Goal: Task Accomplishment & Management: Manage account settings

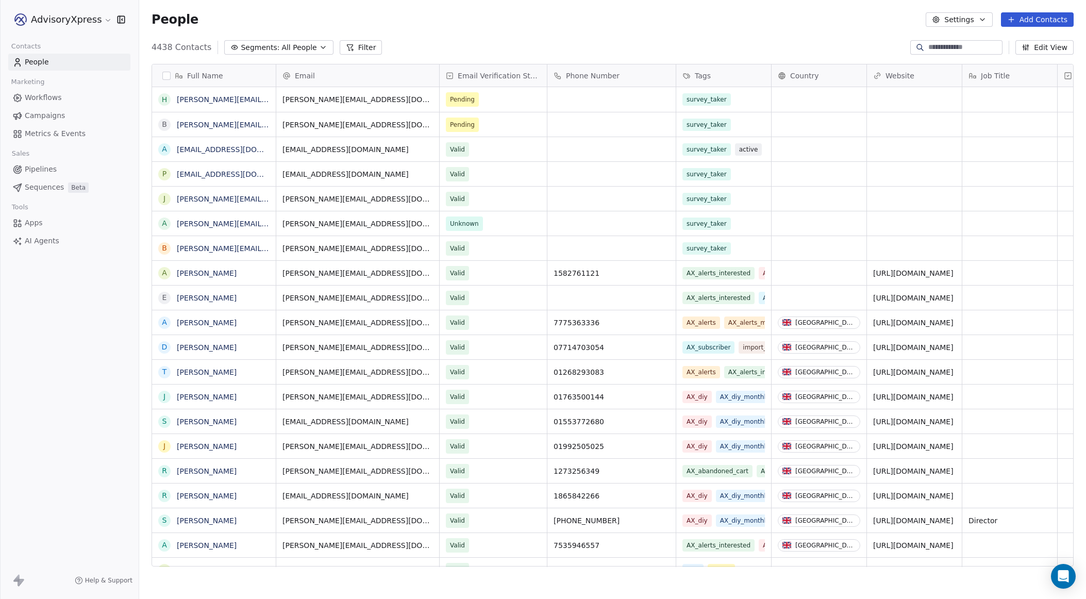
scroll to position [527, 947]
click at [312, 45] on button "Segments: All People" at bounding box center [278, 47] width 109 height 14
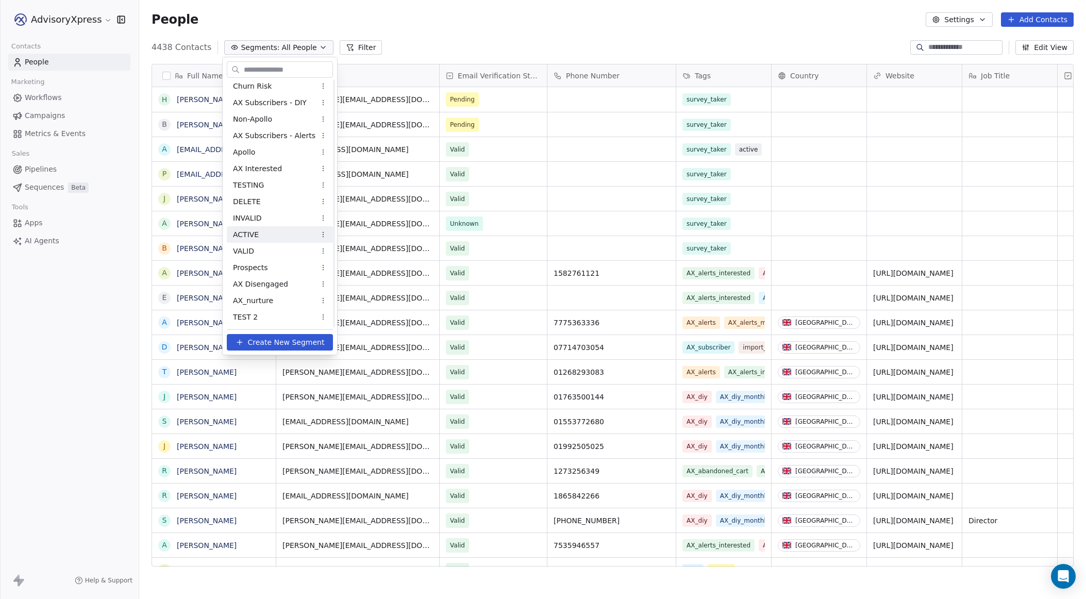
scroll to position [21, 0]
click at [271, 339] on span "Create New Segment" at bounding box center [286, 342] width 77 height 11
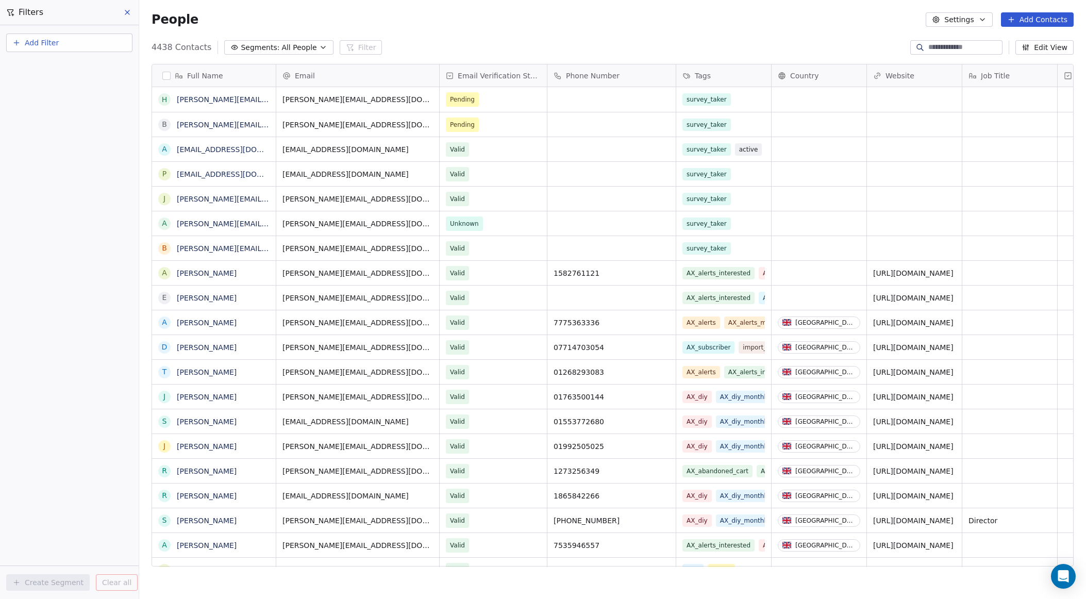
click at [43, 41] on span "Add Filter" at bounding box center [42, 43] width 34 height 11
click at [34, 67] on span "Contact properties" at bounding box center [50, 67] width 67 height 11
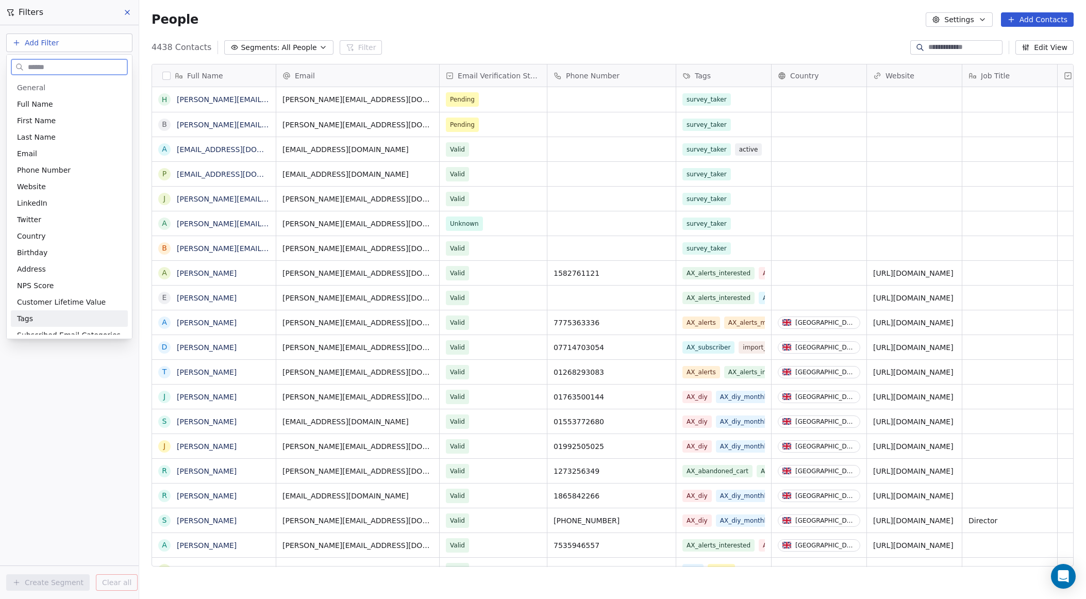
click at [29, 319] on span "Tags" at bounding box center [25, 318] width 16 height 10
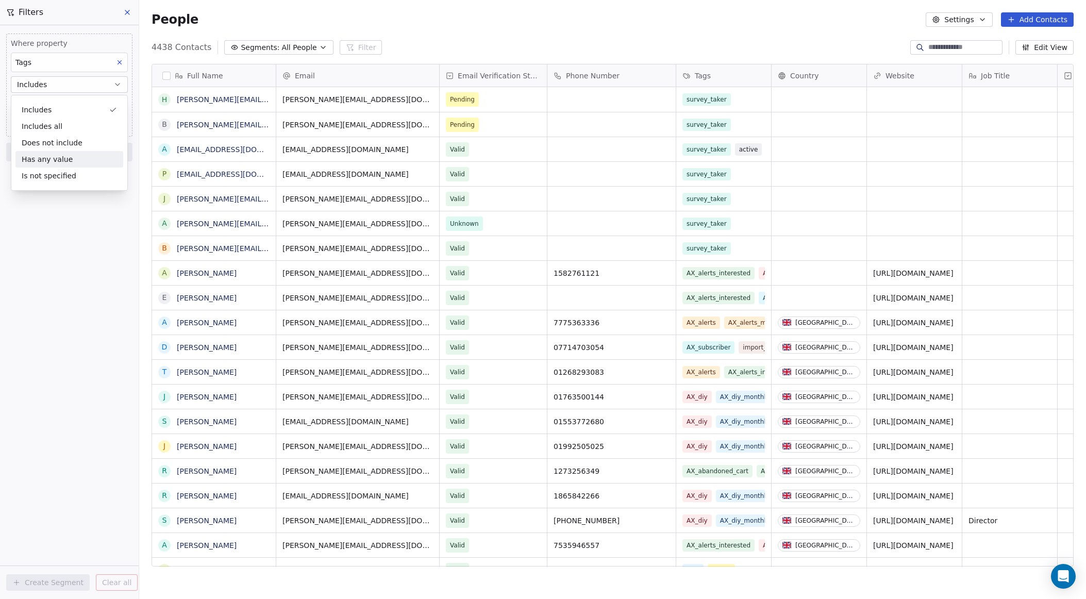
drag, startPoint x: 54, startPoint y: 264, endPoint x: 55, endPoint y: 246, distance: 18.6
click at [54, 264] on div "Where property Tags Includes Select Tags Add filter to this group Add another f…" at bounding box center [69, 312] width 139 height 574
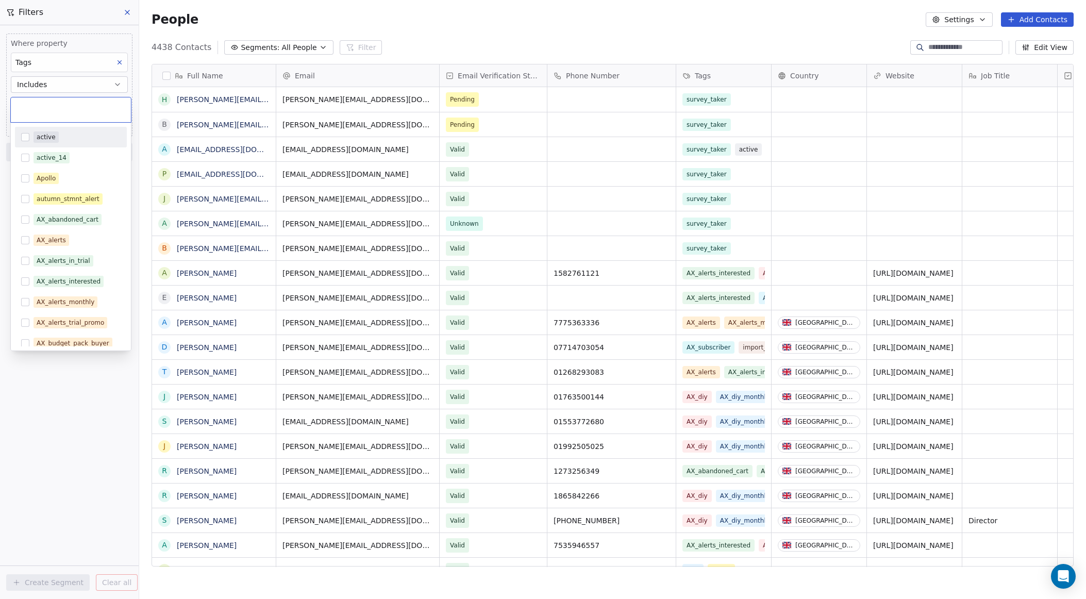
click at [34, 105] on body "AdvisoryXpress Contacts People Marketing Workflows Campaigns Metrics & Events S…" at bounding box center [543, 299] width 1086 height 599
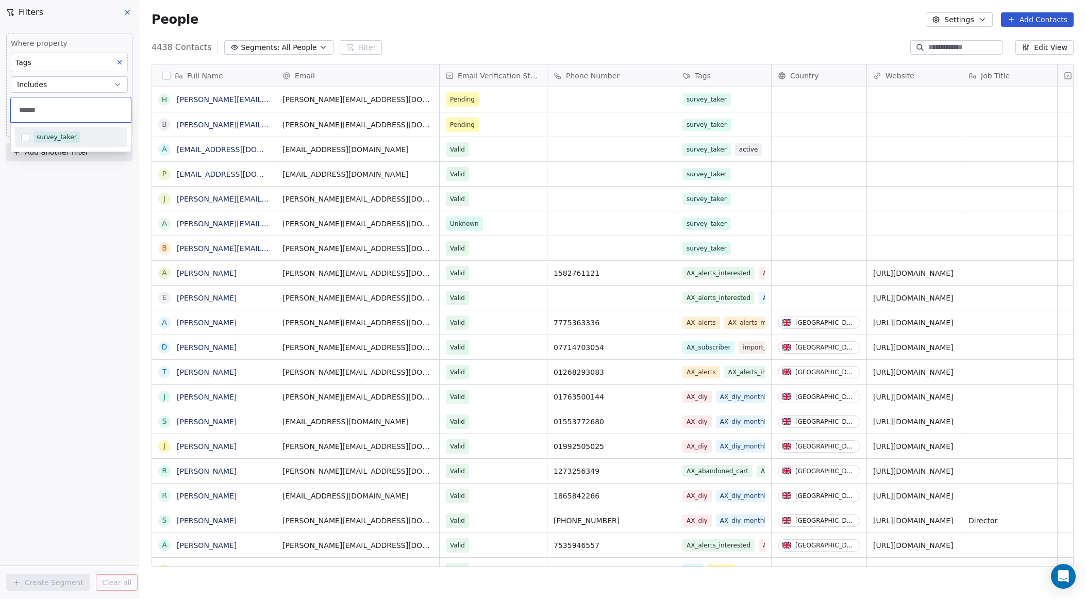
type input "******"
click at [27, 137] on button "Suggestions" at bounding box center [25, 137] width 8 height 8
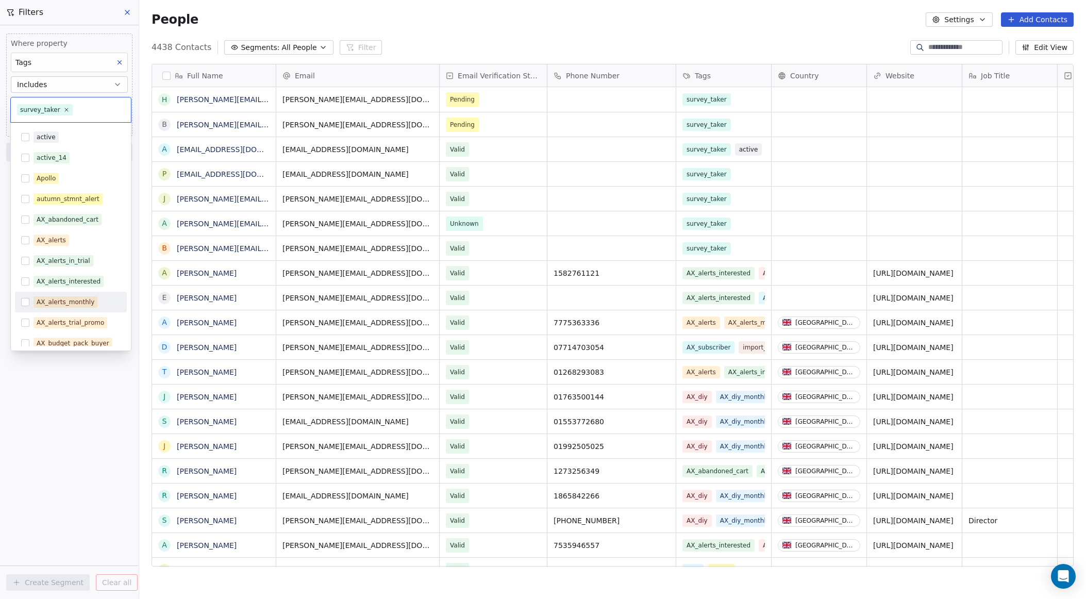
click at [118, 469] on html "AdvisoryXpress Contacts People Marketing Workflows Campaigns Metrics & Events S…" at bounding box center [543, 299] width 1086 height 599
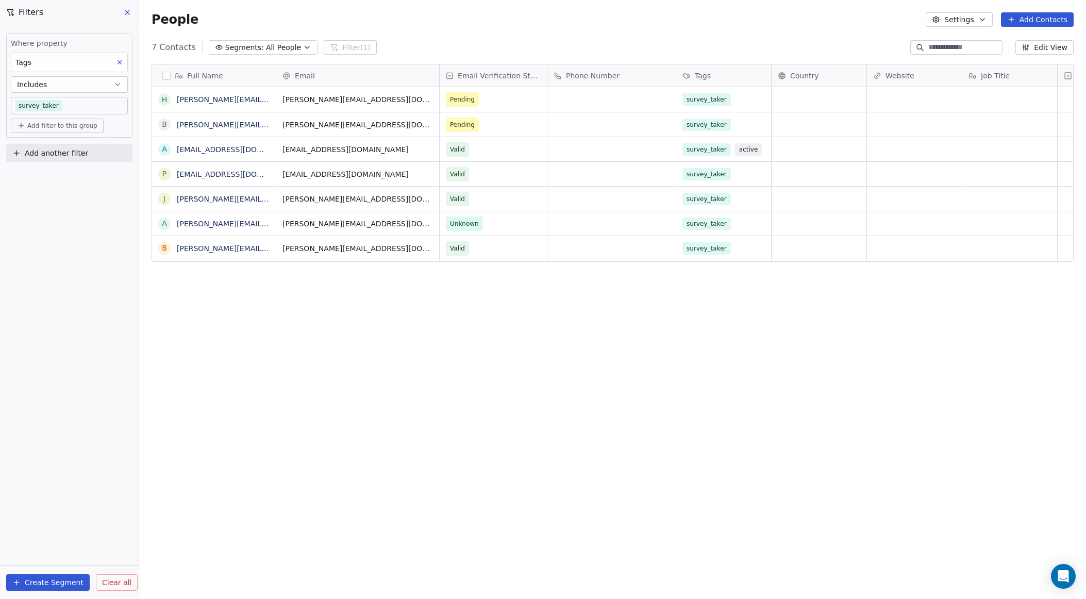
scroll to position [527, 947]
click at [53, 580] on button "Create Segment" at bounding box center [47, 582] width 83 height 16
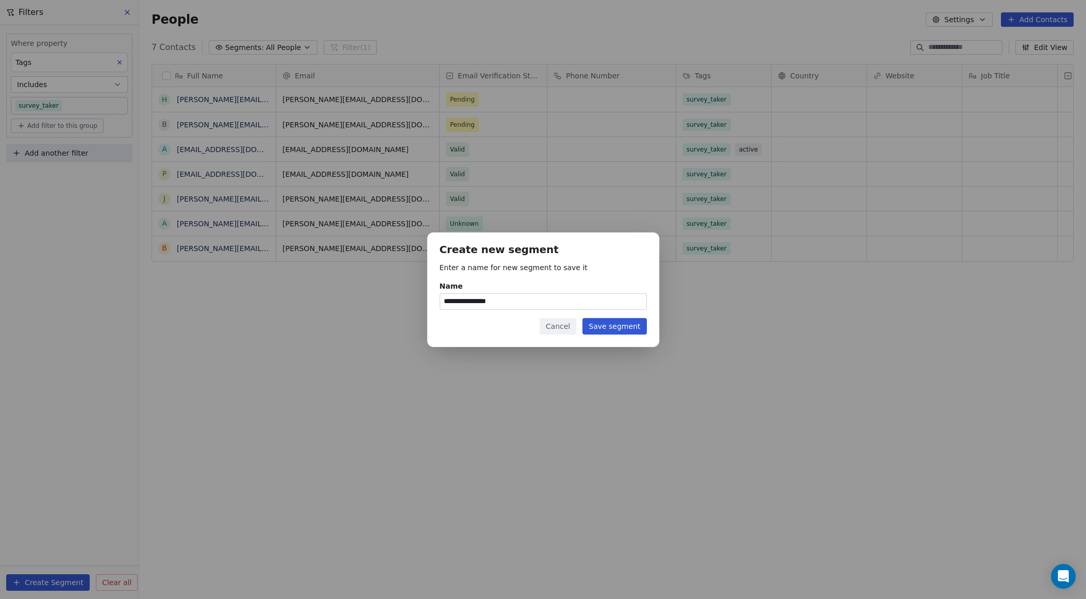
type input "**********"
click at [606, 323] on button "Save segment" at bounding box center [614, 326] width 64 height 16
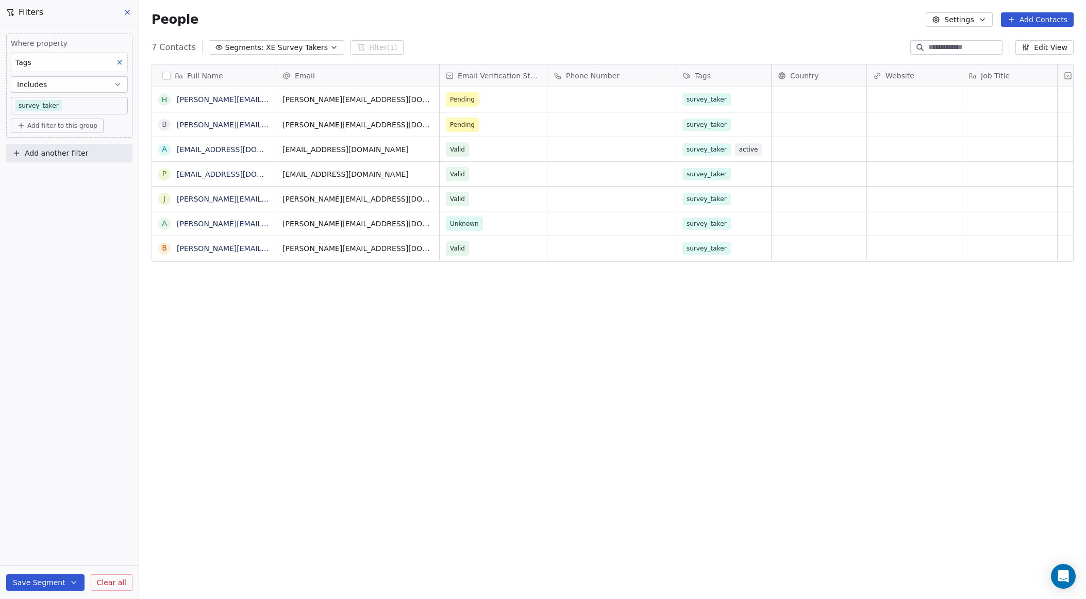
scroll to position [0, 0]
click at [126, 10] on icon at bounding box center [127, 12] width 8 height 8
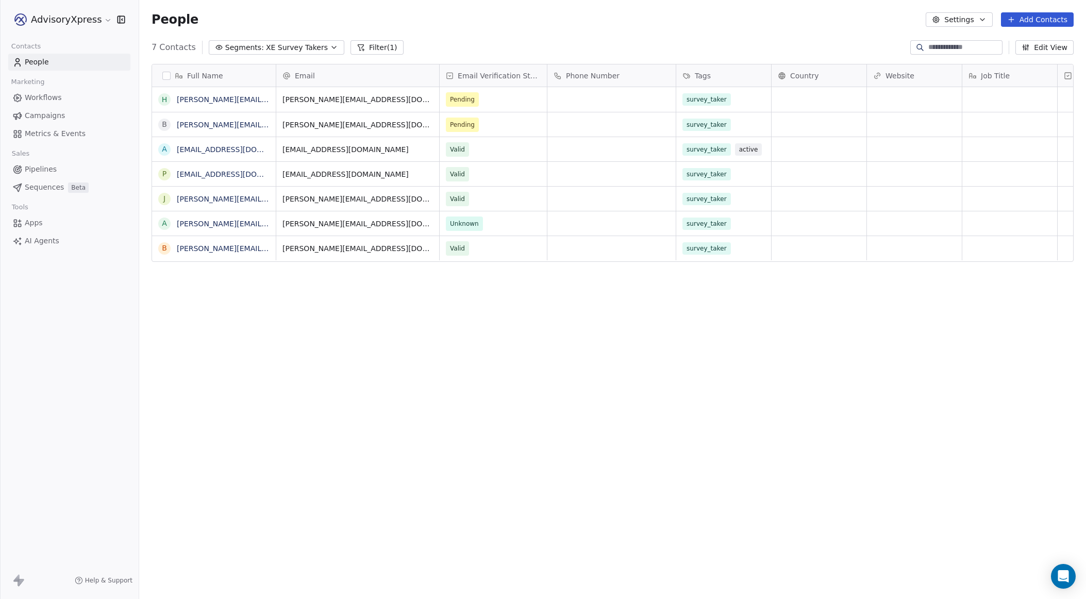
click at [299, 49] on span "XE Survey Takers" at bounding box center [297, 47] width 62 height 11
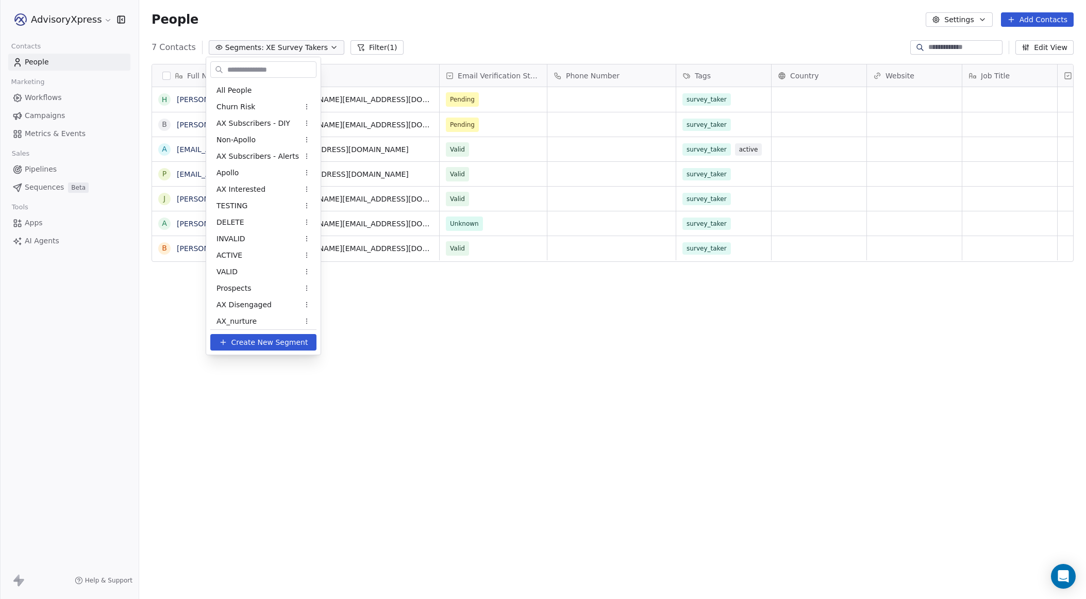
scroll to position [37, 0]
click at [374, 41] on html "AdvisoryXpress Contacts People Marketing Workflows Campaigns Metrics & Events S…" at bounding box center [543, 299] width 1086 height 599
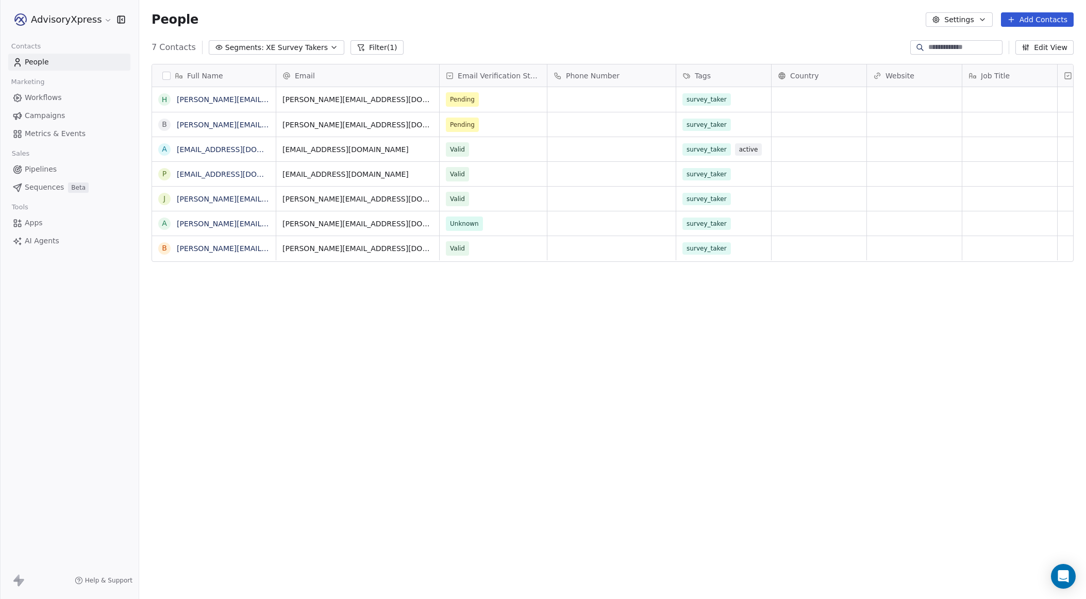
click at [370, 46] on button "Filter (1)" at bounding box center [376, 47] width 53 height 14
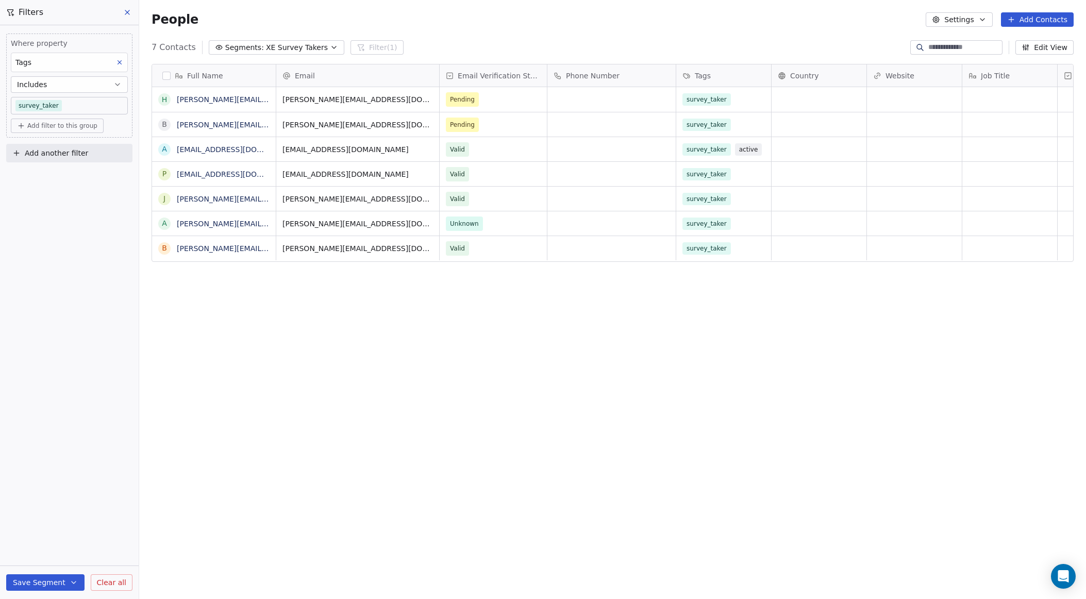
click at [119, 580] on span "Clear all" at bounding box center [111, 582] width 29 height 11
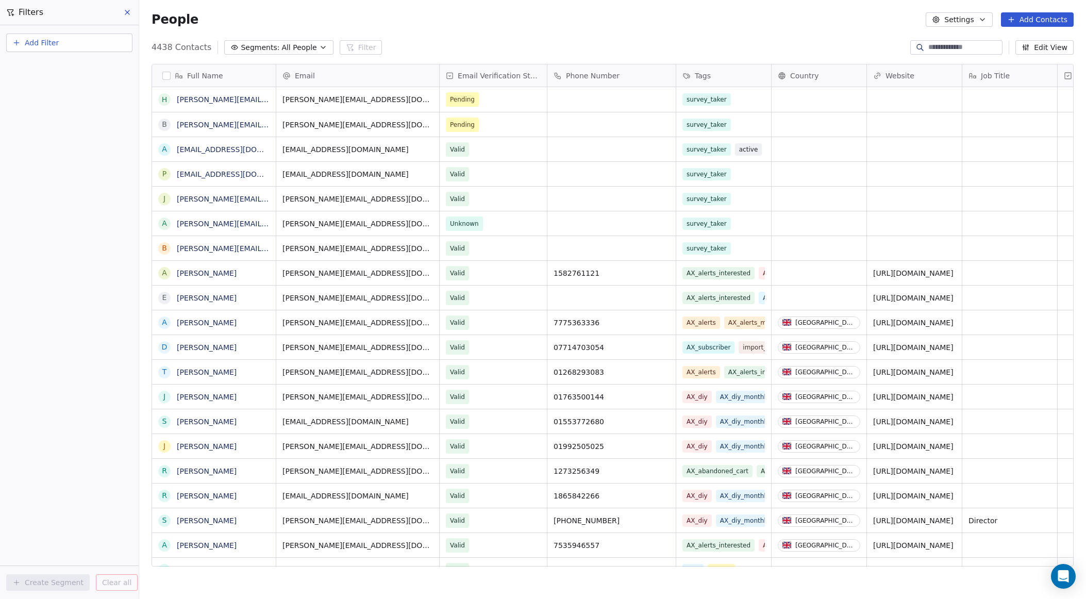
click at [454, 41] on div "4438 Contacts Segments: All People Filter Edit View" at bounding box center [612, 47] width 947 height 16
click at [288, 46] on span "All People" at bounding box center [298, 47] width 35 height 11
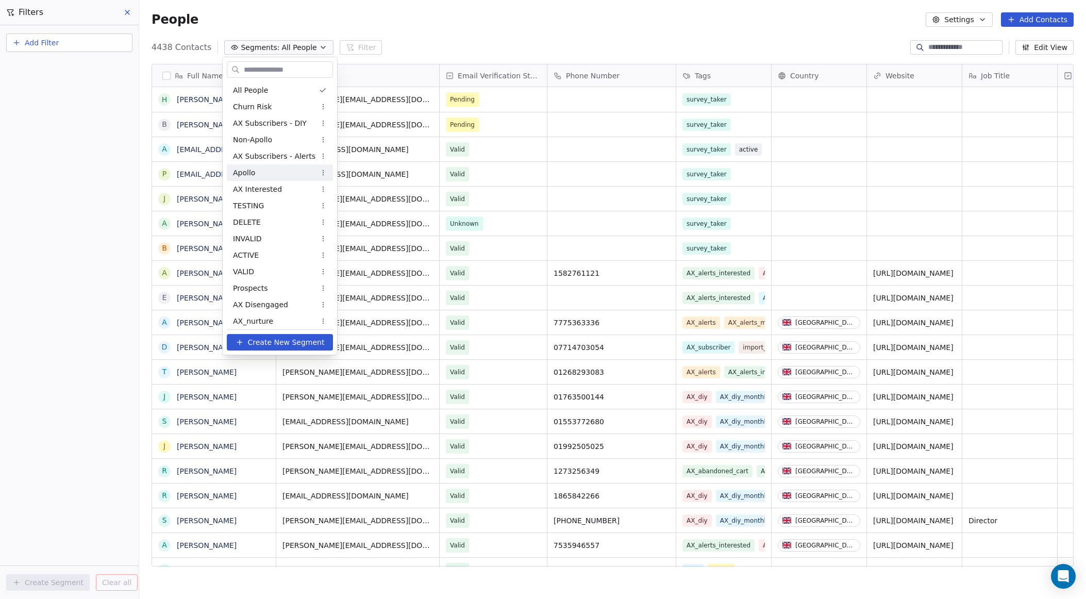
click at [278, 176] on div "Apollo" at bounding box center [280, 172] width 106 height 16
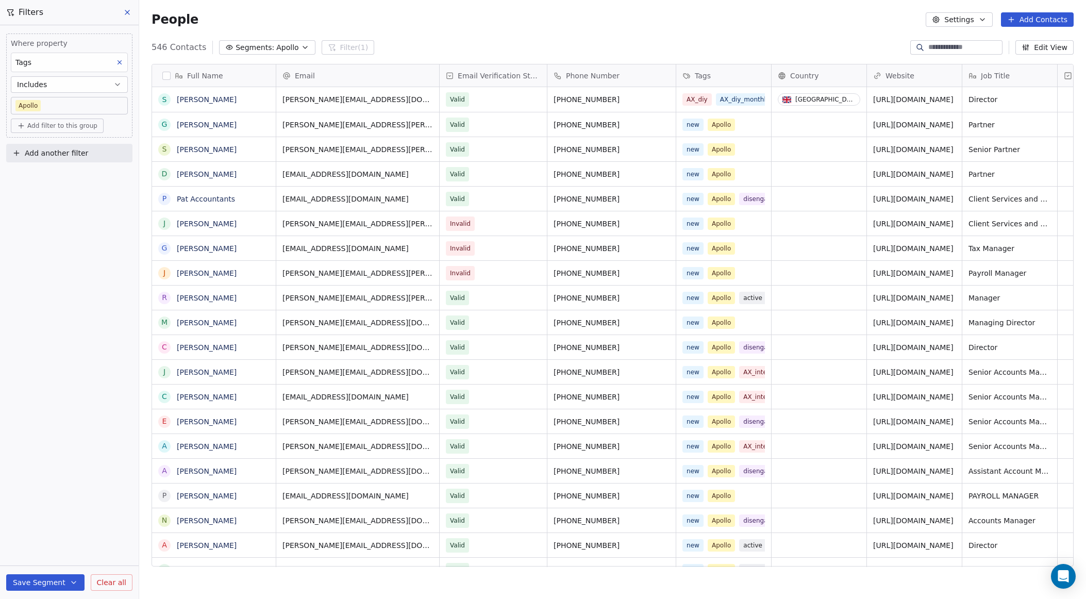
scroll to position [527, 947]
click at [247, 45] on span "Segments:" at bounding box center [255, 47] width 39 height 11
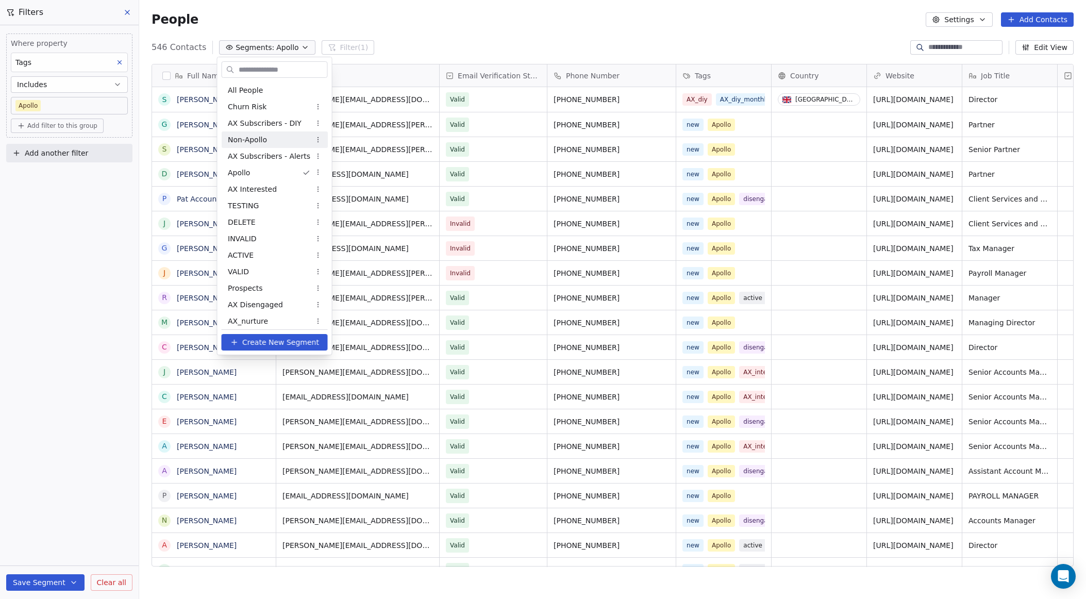
click at [256, 141] on span "Non-Apollo" at bounding box center [247, 140] width 39 height 11
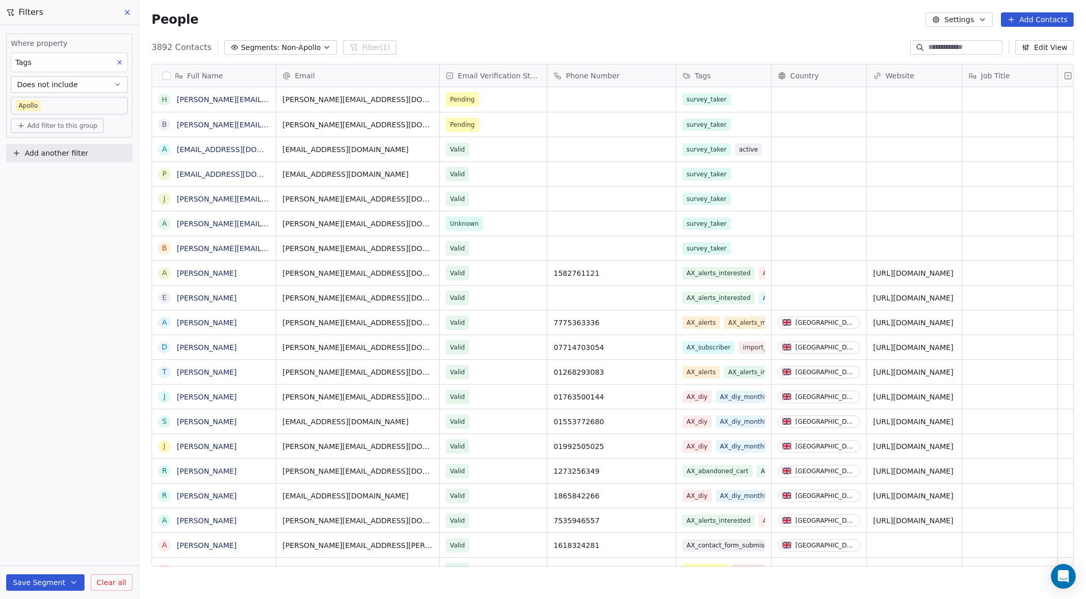
click at [238, 46] on button "Segments: Non-Apollo" at bounding box center [280, 47] width 113 height 14
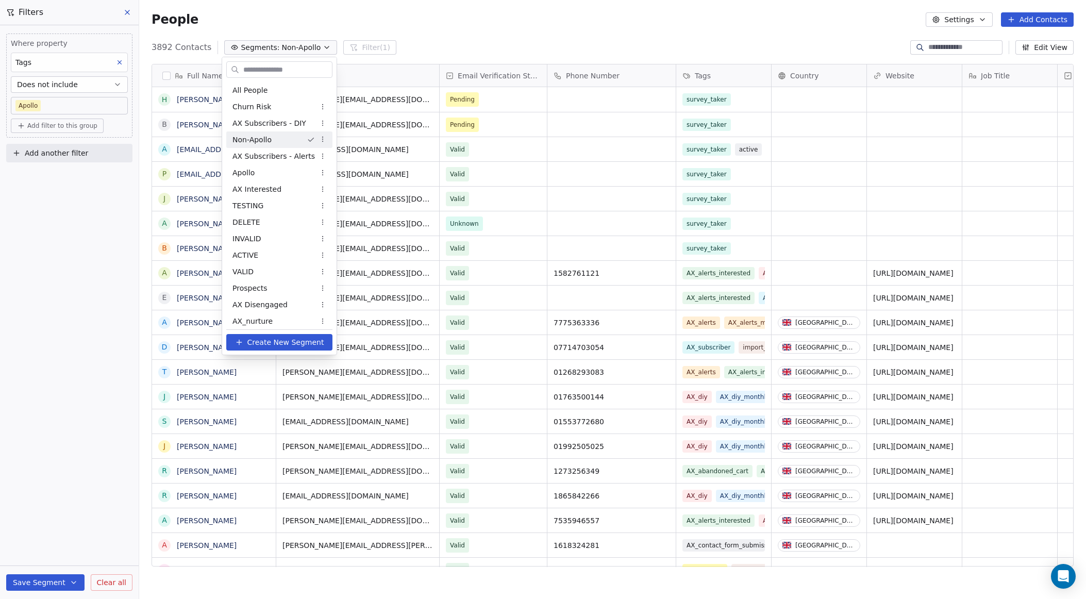
click at [253, 47] on html "AdvisoryXpress Contacts People Marketing Workflows Campaigns Metrics & Events S…" at bounding box center [543, 299] width 1086 height 599
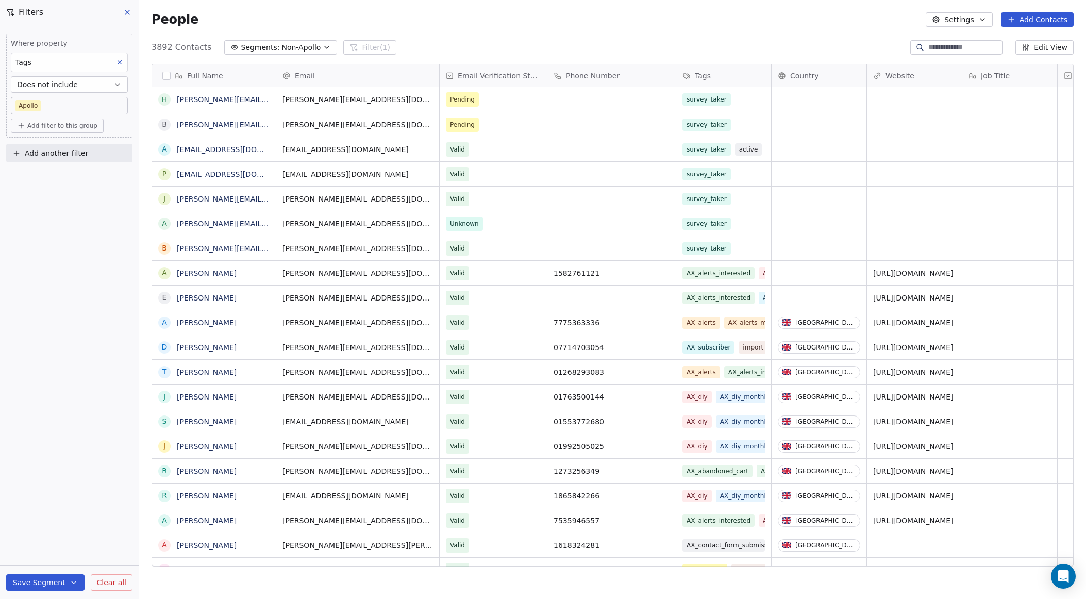
click at [253, 47] on span "Segments:" at bounding box center [260, 47] width 39 height 11
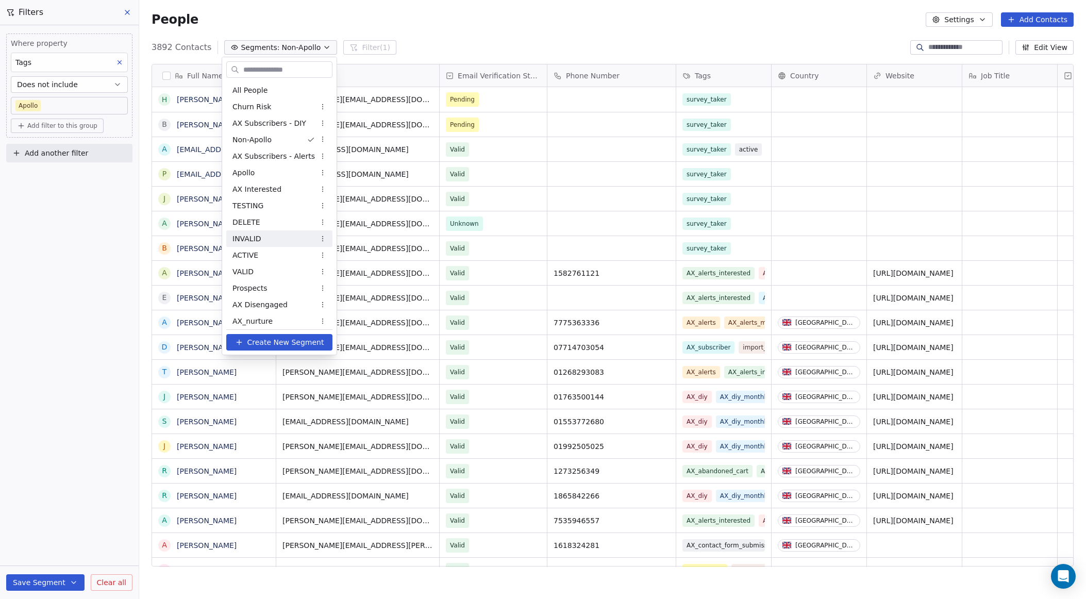
click at [243, 236] on span "INVALID" at bounding box center [246, 238] width 29 height 11
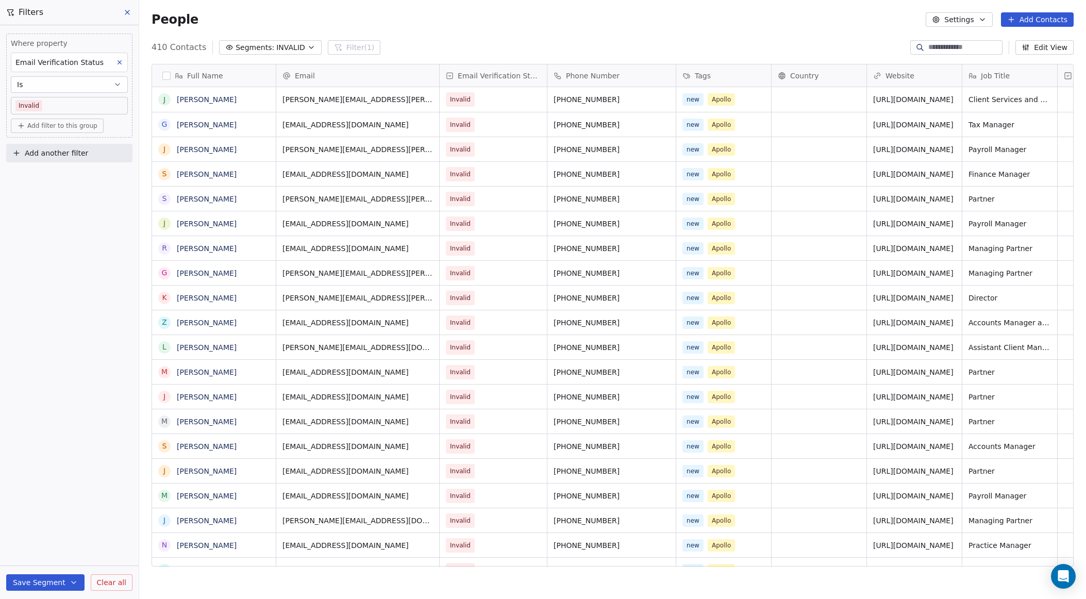
click at [231, 46] on button "Segments: INVALID" at bounding box center [270, 47] width 103 height 14
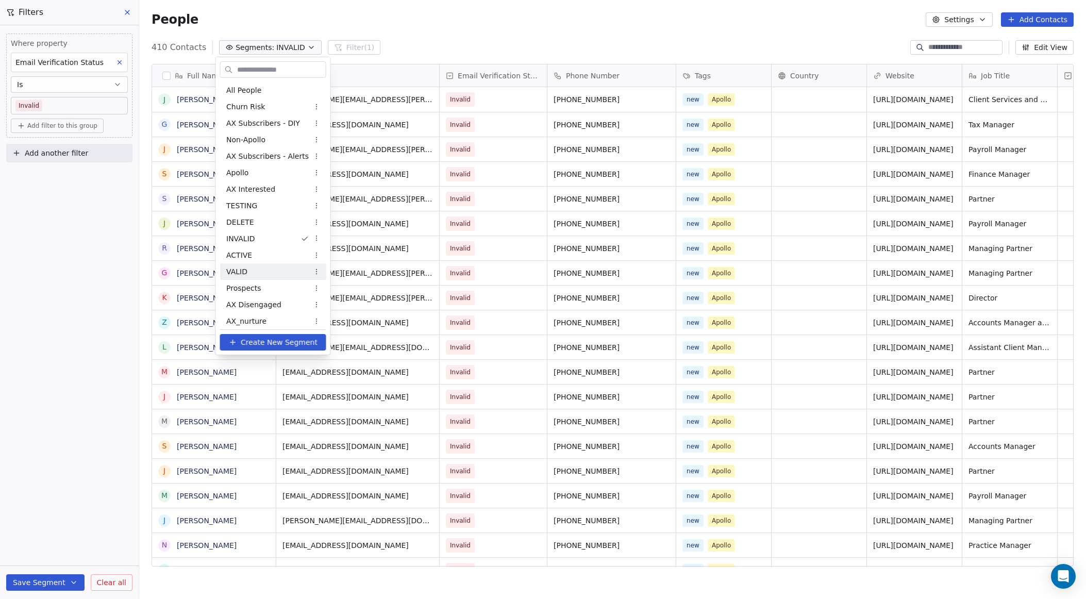
click at [238, 275] on span "VALID" at bounding box center [236, 271] width 21 height 11
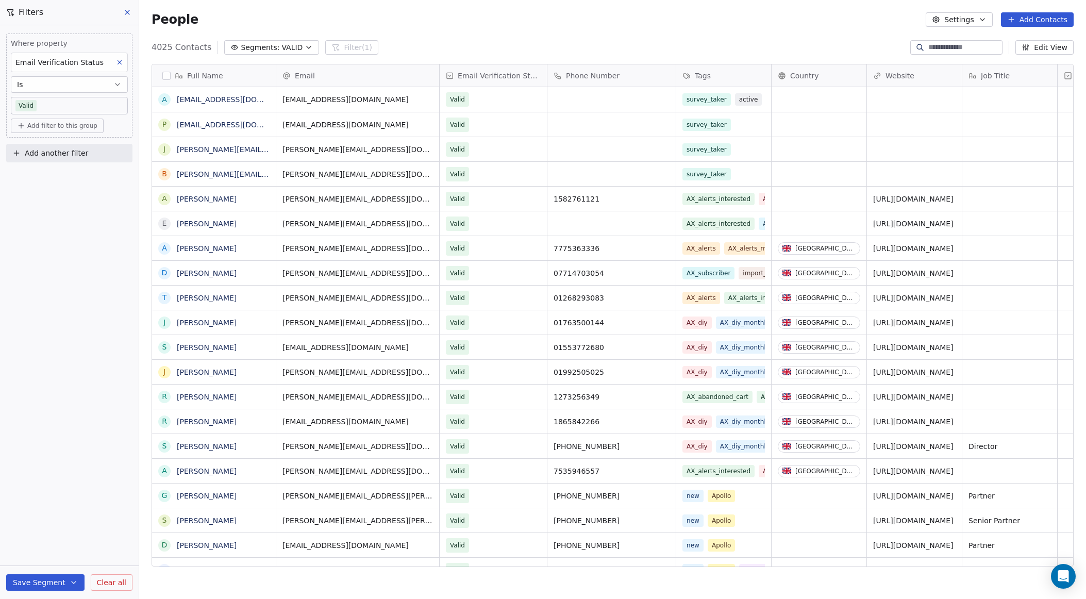
click at [307, 47] on icon "button" at bounding box center [309, 47] width 4 height 2
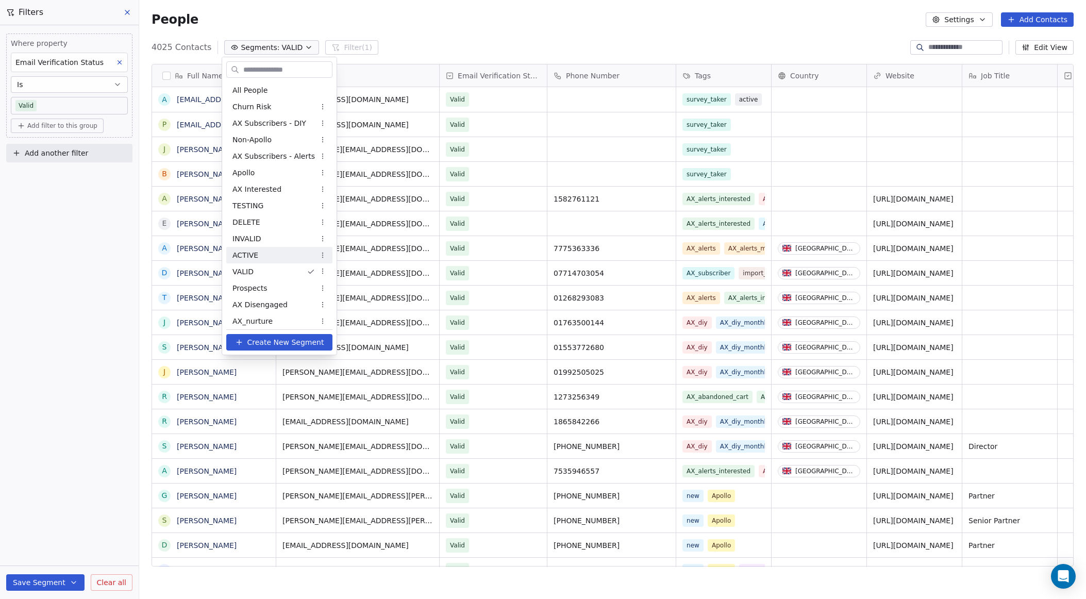
click at [244, 256] on span "ACTIVE" at bounding box center [245, 255] width 26 height 11
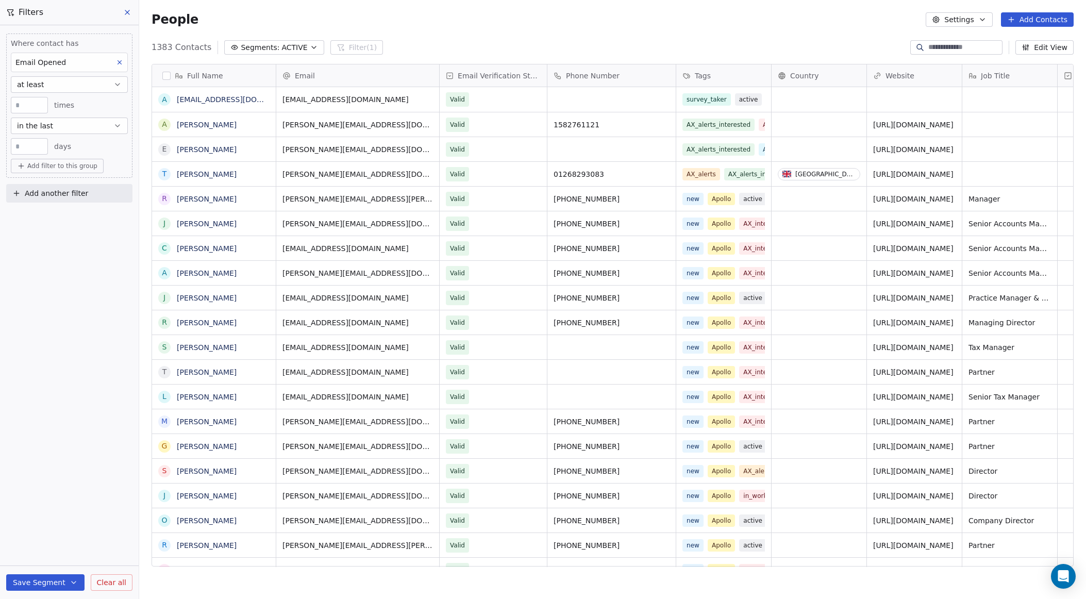
click at [252, 45] on span "Segments:" at bounding box center [260, 47] width 39 height 11
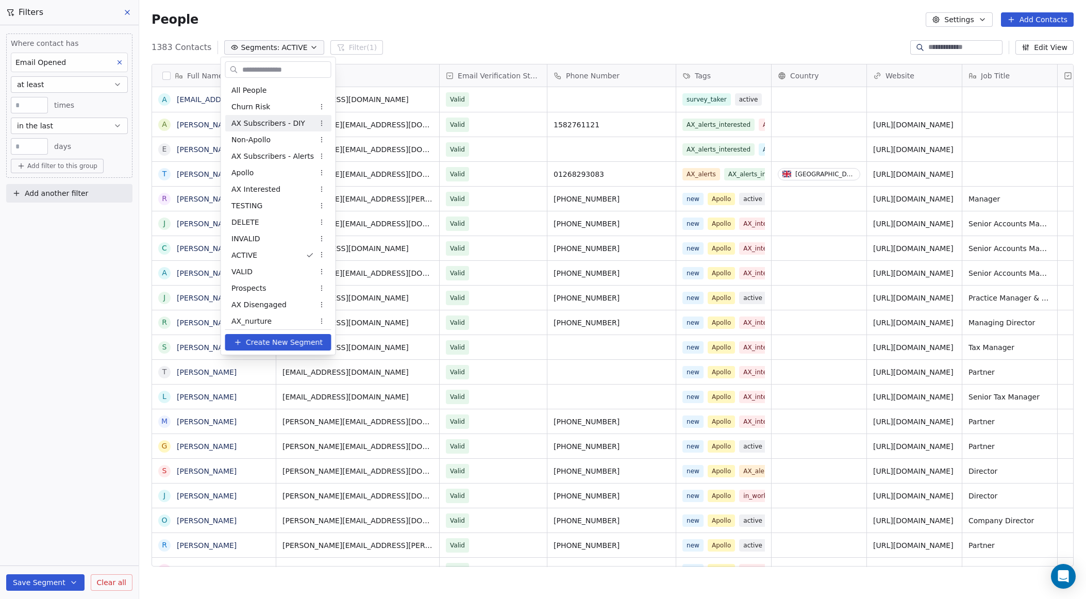
click at [274, 125] on span "AX Subscribers - DIY" at bounding box center [268, 123] width 74 height 11
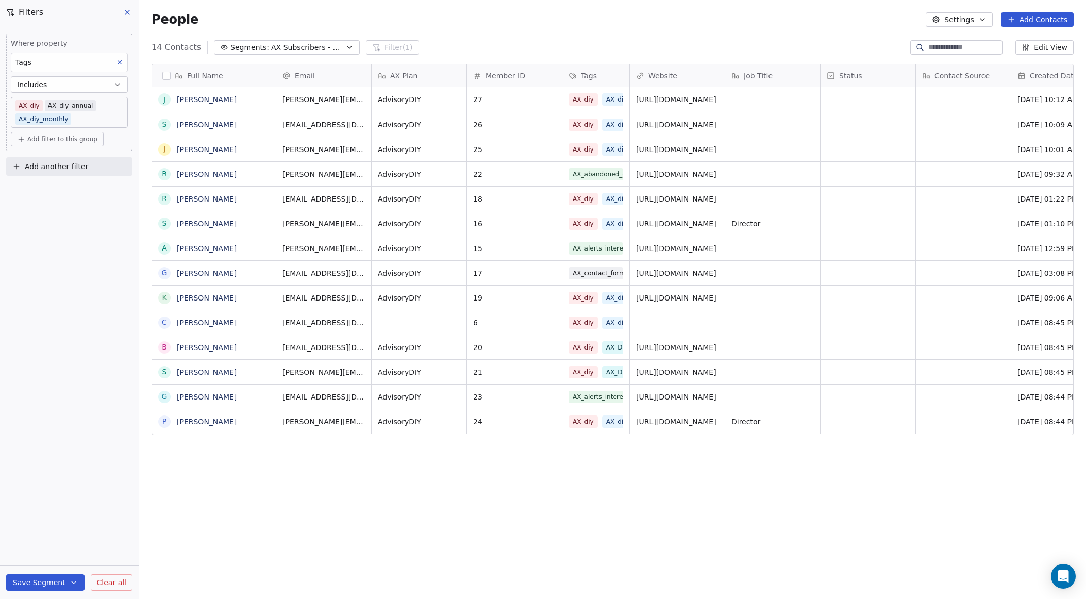
click at [294, 45] on span "AX Subscribers - DIY" at bounding box center [307, 47] width 72 height 11
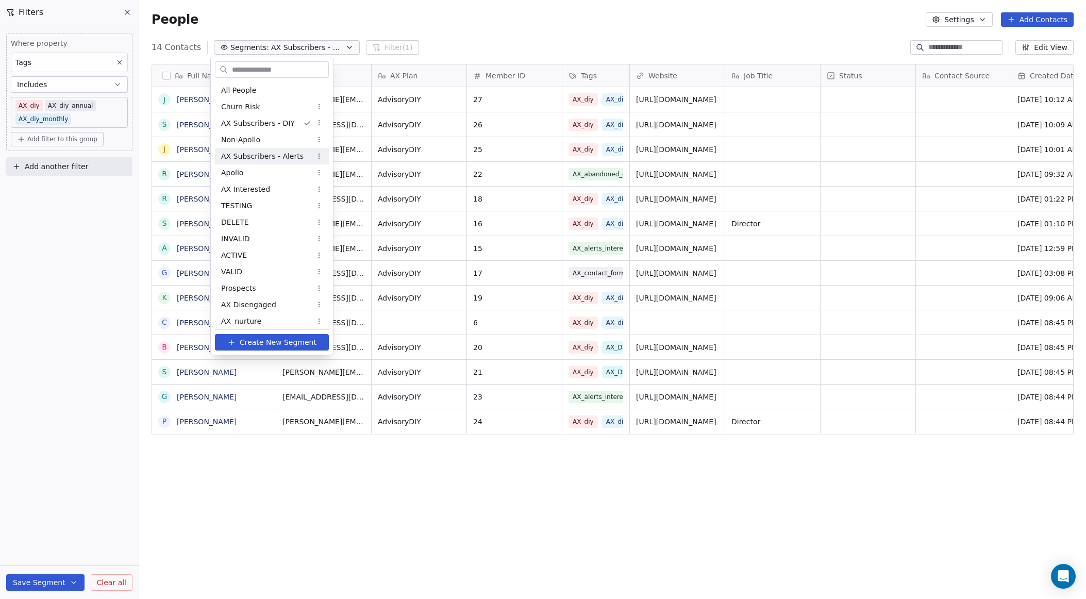
click at [277, 155] on span "AX Subscribers - Alerts" at bounding box center [262, 156] width 82 height 11
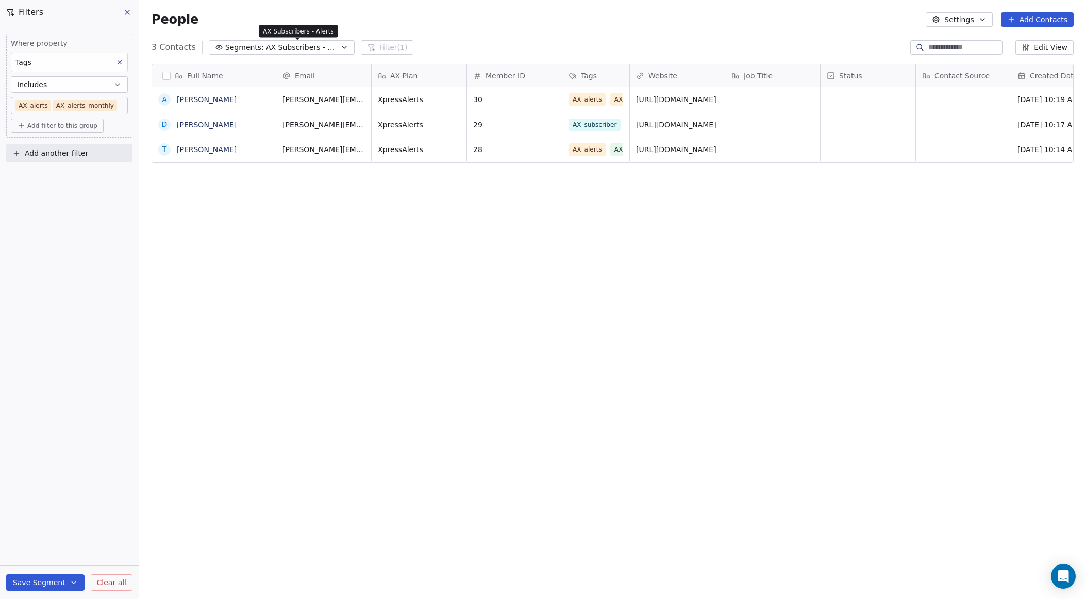
click at [302, 46] on span "AX Subscribers - Alerts" at bounding box center [302, 47] width 72 height 11
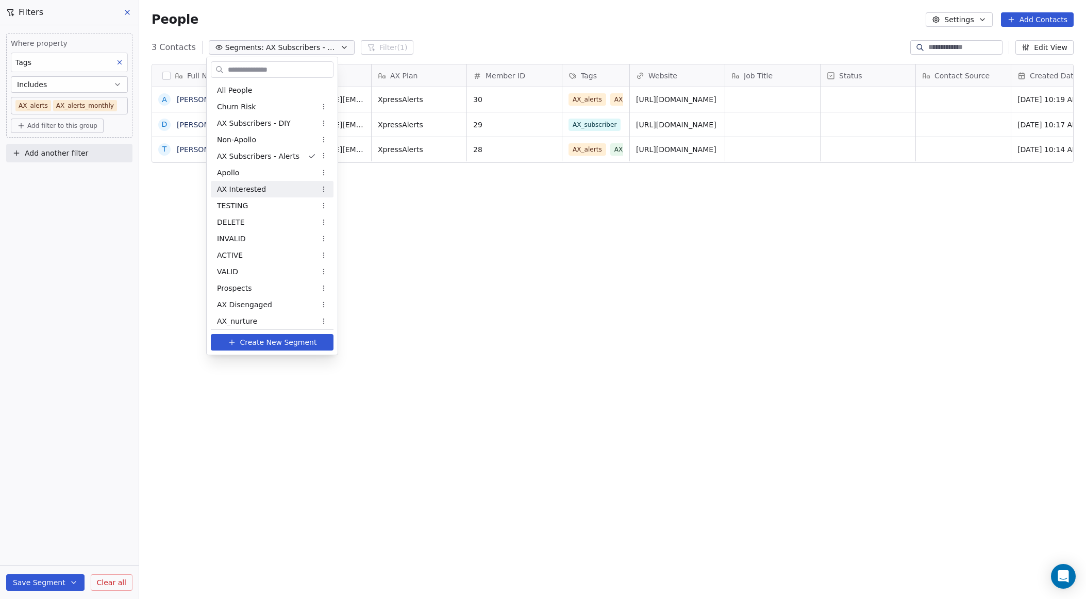
click at [243, 189] on span "AX Interested" at bounding box center [241, 189] width 49 height 11
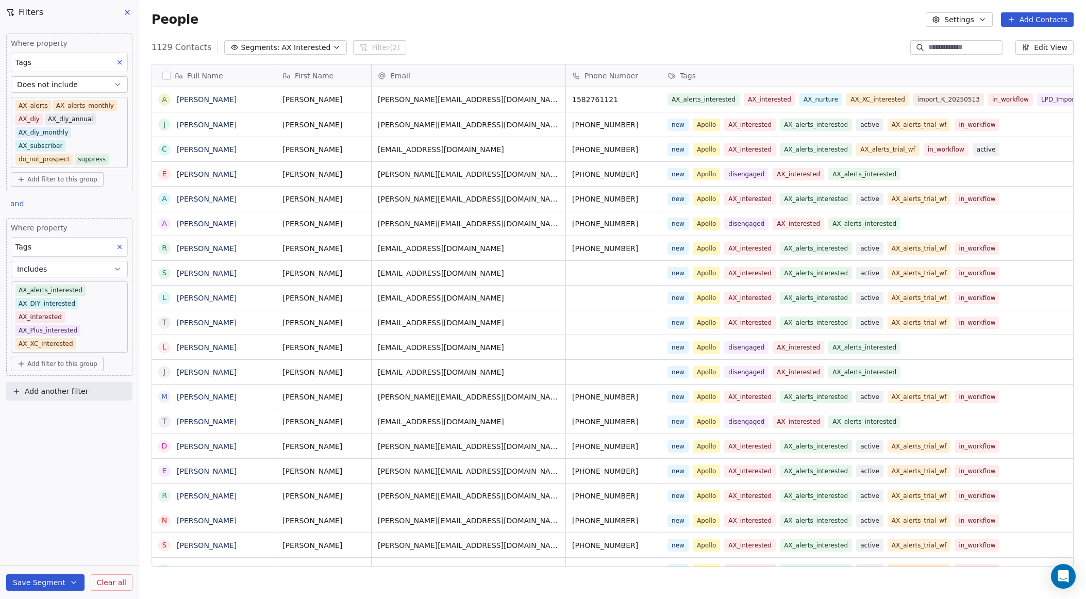
click at [127, 10] on icon at bounding box center [127, 12] width 8 height 8
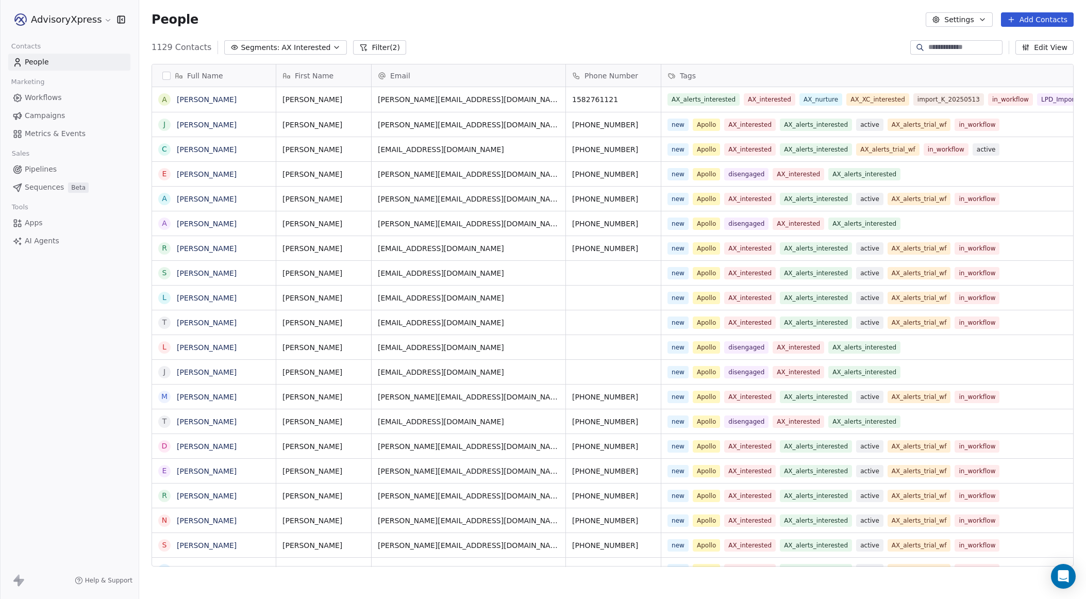
scroll to position [0, 1]
click at [41, 115] on span "Campaigns" at bounding box center [45, 115] width 40 height 11
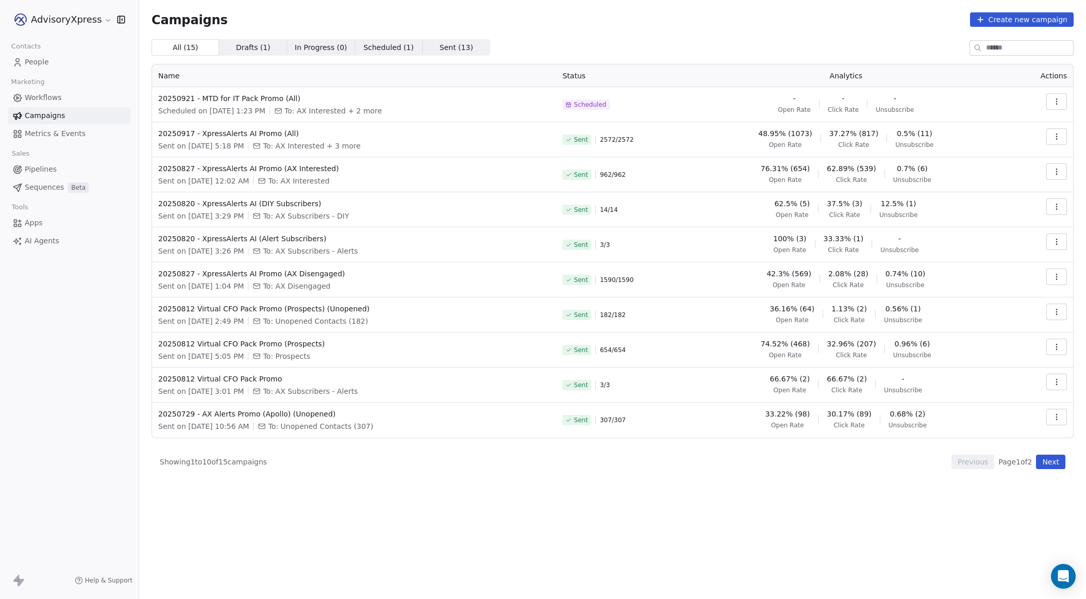
click at [455, 466] on div "Showing 1 to 10 of 15 campaigns Previous Page 1 of 2 Next" at bounding box center [613, 462] width 922 height 14
drag, startPoint x: 337, startPoint y: 385, endPoint x: 155, endPoint y: 376, distance: 182.6
click at [155, 376] on td "20250812 Virtual CFO Pack Promo Sent on [DATE] 3:01 PM To: AX Subscribers - Ale…" at bounding box center [354, 384] width 404 height 35
copy span "20250812 Virtual CFO Pack Promo"
drag, startPoint x: 353, startPoint y: 345, endPoint x: 160, endPoint y: 345, distance: 192.8
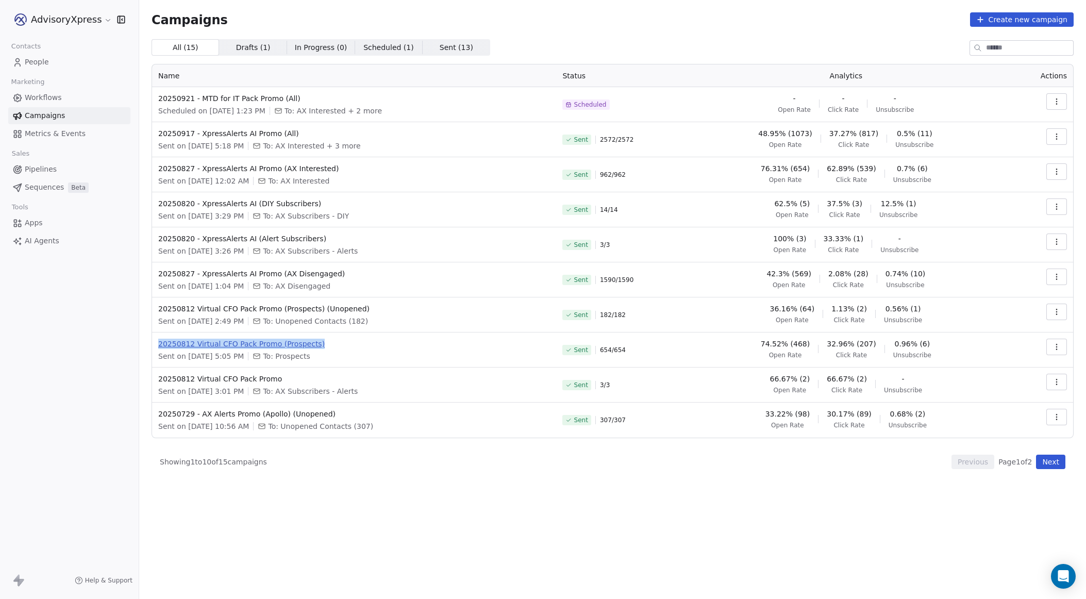
click at [160, 345] on span "20250812 Virtual CFO Pack Promo (Prospects)" at bounding box center [354, 344] width 392 height 10
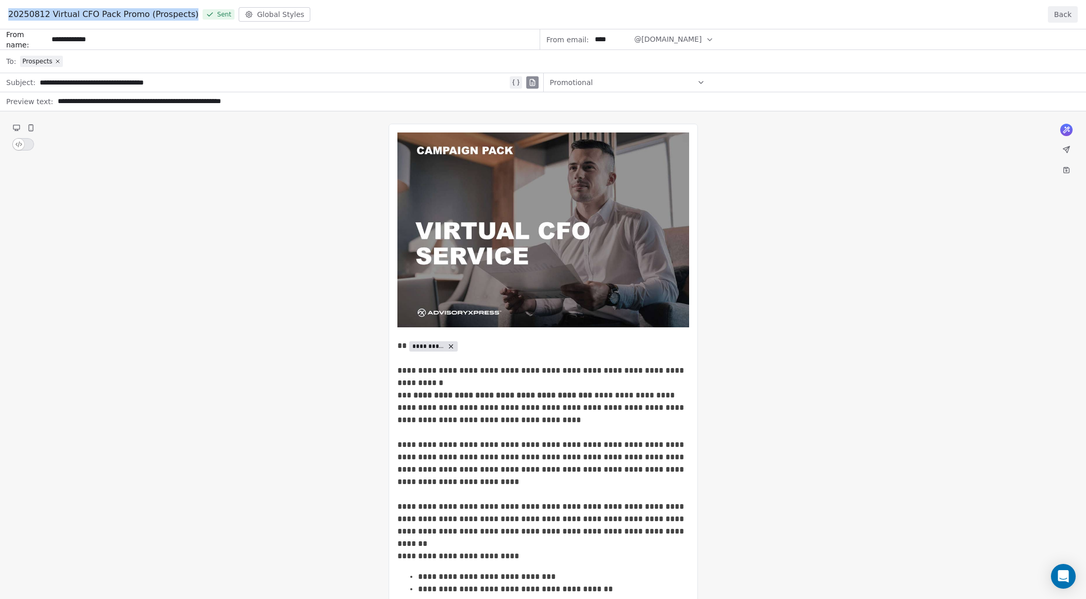
drag, startPoint x: 187, startPoint y: 14, endPoint x: 3, endPoint y: 16, distance: 184.0
click at [3, 16] on div "20250812 Virtual CFO Pack Promo (Prospects) Sent Global Styles Back" at bounding box center [543, 14] width 1086 height 29
copy span "20250812 Virtual CFO Pack Promo (Prospects)"
click at [1057, 11] on button "Back" at bounding box center [1063, 14] width 30 height 16
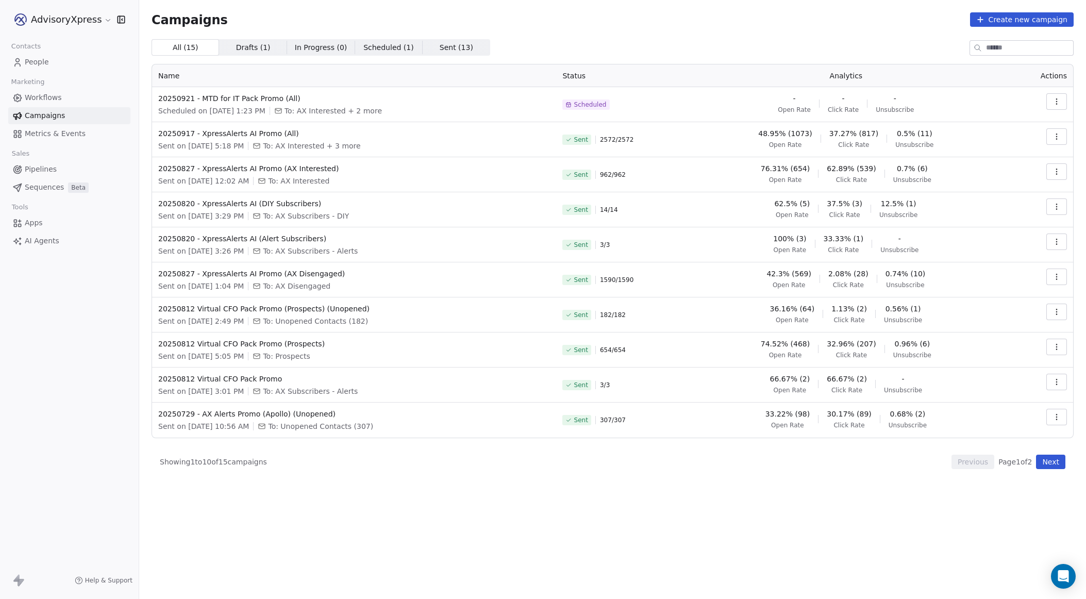
click at [1050, 306] on button "button" at bounding box center [1056, 312] width 21 height 16
click at [979, 383] on span "Rename" at bounding box center [992, 384] width 34 height 12
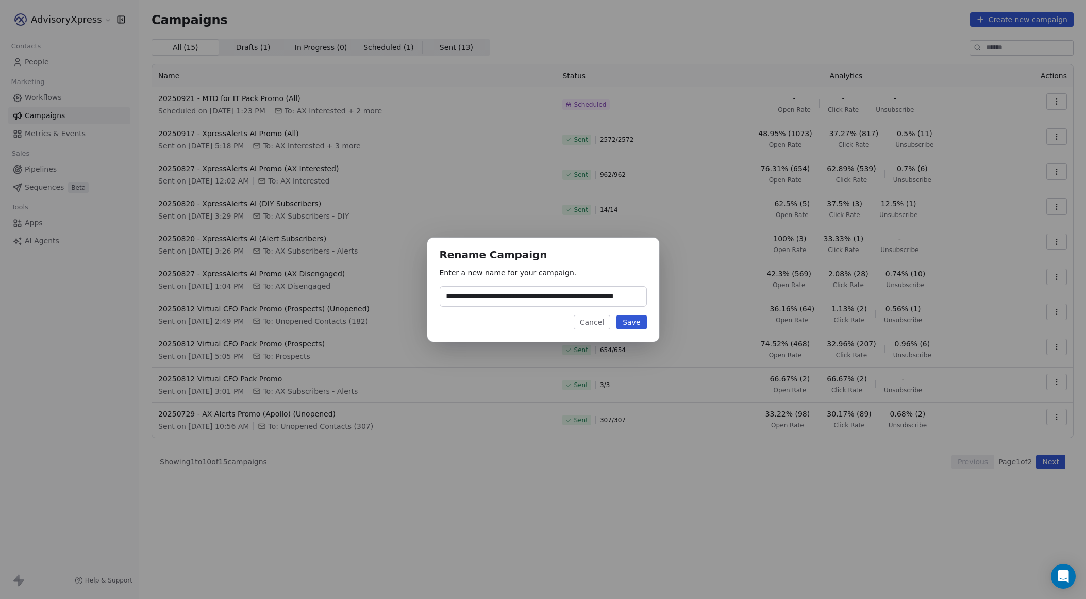
click at [604, 323] on button "Cancel" at bounding box center [592, 322] width 37 height 14
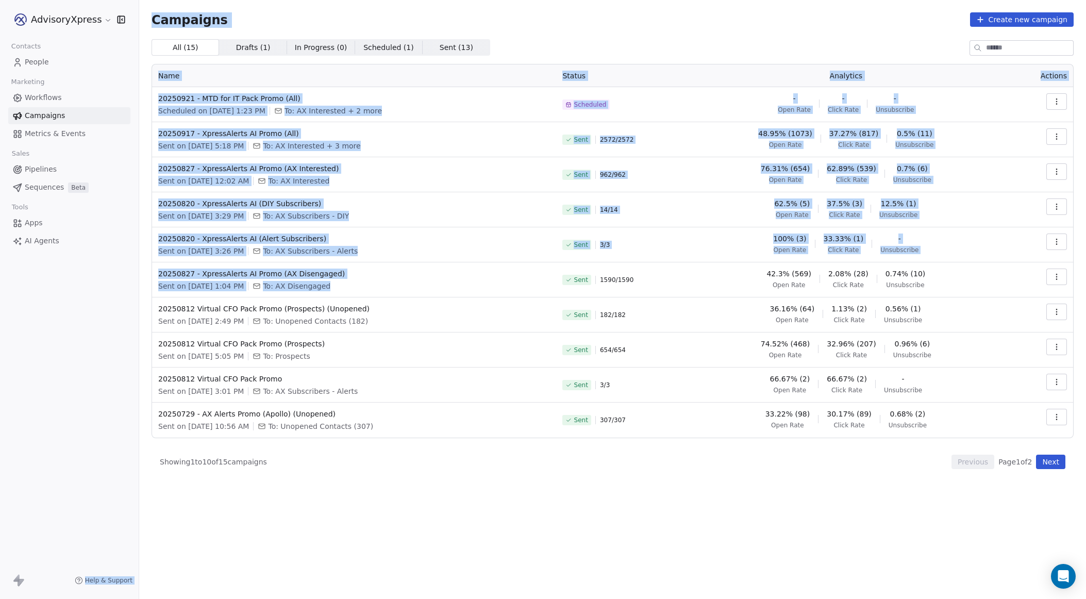
drag, startPoint x: 460, startPoint y: 281, endPoint x: 133, endPoint y: 275, distance: 327.4
click at [133, 275] on div "AdvisoryXpress Contacts People Marketing Workflows Campaigns Metrics & Events S…" at bounding box center [543, 299] width 1086 height 599
click at [102, 272] on div "AdvisoryXpress Contacts People Marketing Workflows Campaigns Metrics & Events S…" at bounding box center [69, 299] width 139 height 599
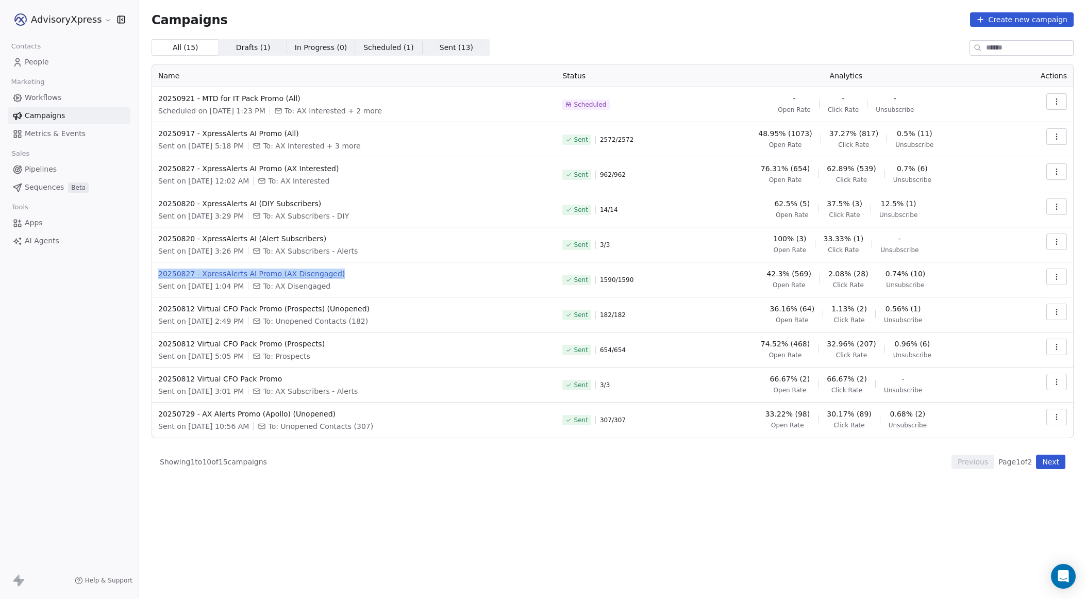
drag, startPoint x: 154, startPoint y: 272, endPoint x: 359, endPoint y: 269, distance: 205.7
click at [359, 269] on td "20250827 - XpressAlerts AI Promo (AX Disengaged) Sent on [DATE] 1:04 PM To: AX …" at bounding box center [354, 279] width 404 height 35
copy span "20250827 - XpressAlerts AI Promo (AX Disengaged)"
click at [473, 255] on div "Sent on [DATE] 3:26 PM To: AX Subscribers - Alerts" at bounding box center [354, 251] width 392 height 10
drag, startPoint x: 444, startPoint y: 245, endPoint x: 157, endPoint y: 238, distance: 287.2
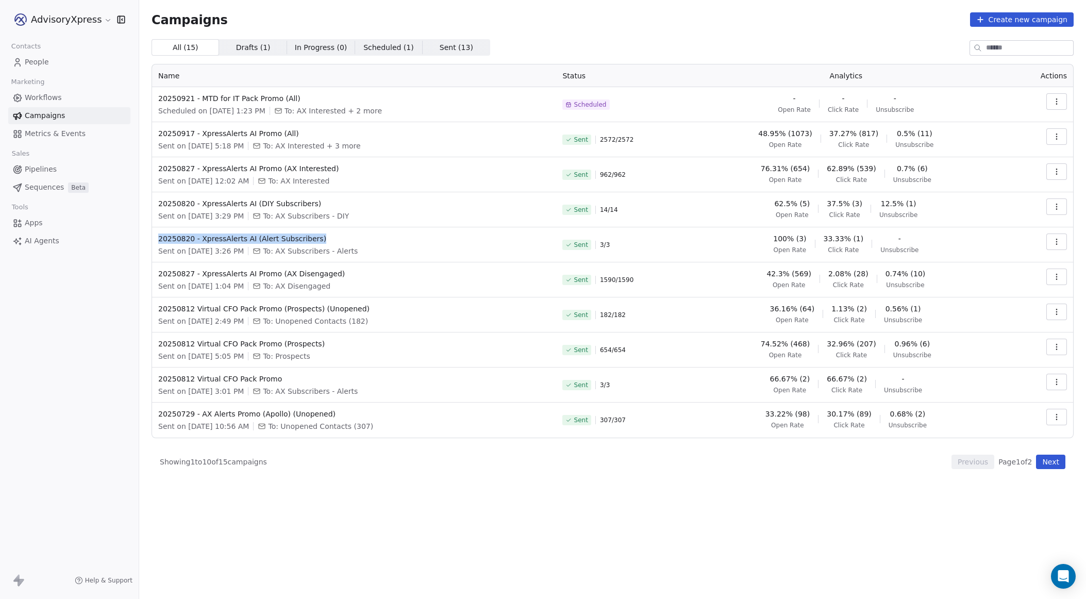
click at [157, 238] on td "20250820 - XpressAlerts AI (Alert Subscribers) Sent on [DATE] 3:26 PM To: AX Su…" at bounding box center [354, 244] width 404 height 35
copy span "20250820 - XpressAlerts AI (Alert Subscribers)"
drag, startPoint x: 377, startPoint y: 205, endPoint x: 155, endPoint y: 202, distance: 222.2
click at [155, 202] on td "20250820 - XpressAlerts AI (DIY Subscribers) Sent on [DATE] 3:29 PM To: AX Subs…" at bounding box center [354, 209] width 404 height 35
copy span "20250820 - XpressAlerts AI (DIY Subscribers)"
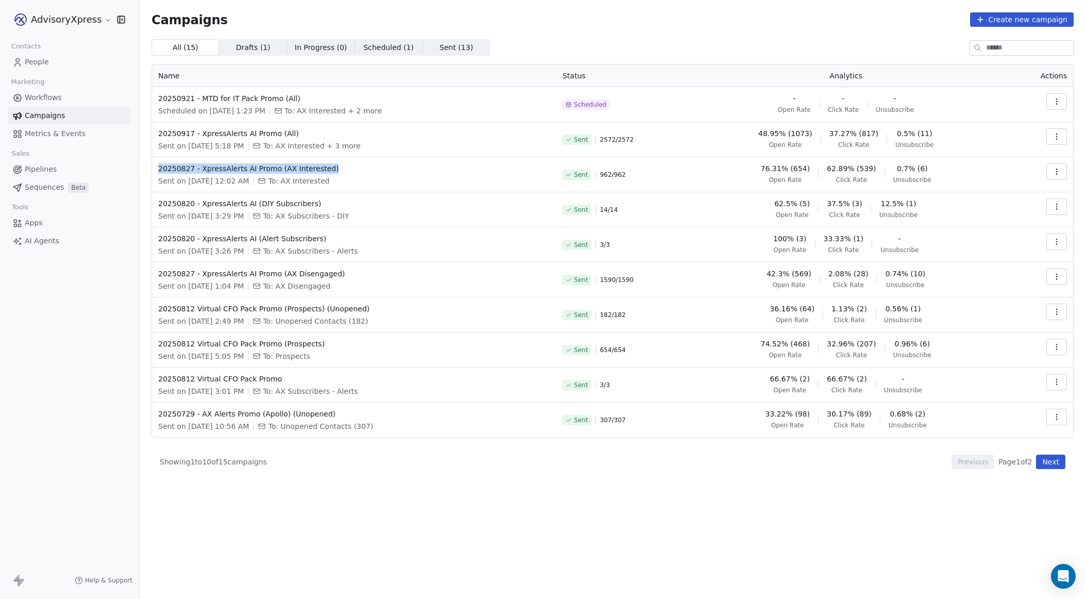
drag, startPoint x: 365, startPoint y: 172, endPoint x: 155, endPoint y: 165, distance: 210.9
click at [155, 165] on td "20250827 - XpressAlerts AI Promo (AX Interested) Sent on [DATE] 12:02 AM To: AX…" at bounding box center [354, 174] width 404 height 35
copy span "20250827 - XpressAlerts AI Promo (AX Interested)"
drag, startPoint x: 356, startPoint y: 139, endPoint x: 155, endPoint y: 137, distance: 201.5
click at [155, 137] on td "20250917 - XpressAlerts AI Promo (All) Sent on [DATE] 5:18 PM To: AX Interested…" at bounding box center [354, 139] width 404 height 35
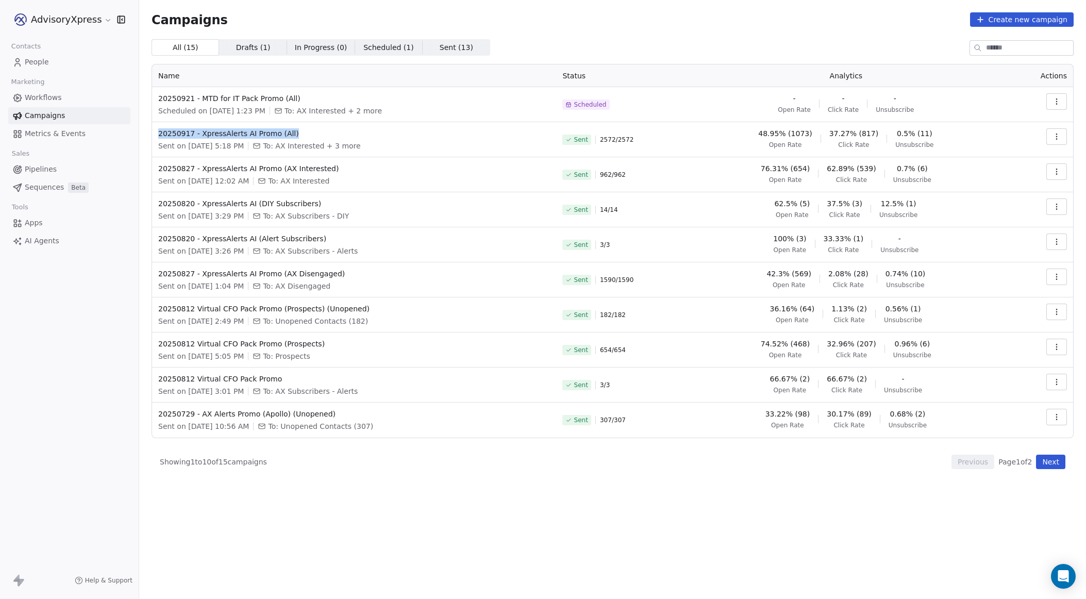
copy span "20250917 - XpressAlerts AI Promo (All)"
drag, startPoint x: 327, startPoint y: 99, endPoint x: 158, endPoint y: 97, distance: 169.1
click at [158, 97] on span "20250921 - MTD for IT Pack Promo (All)" at bounding box center [354, 98] width 392 height 10
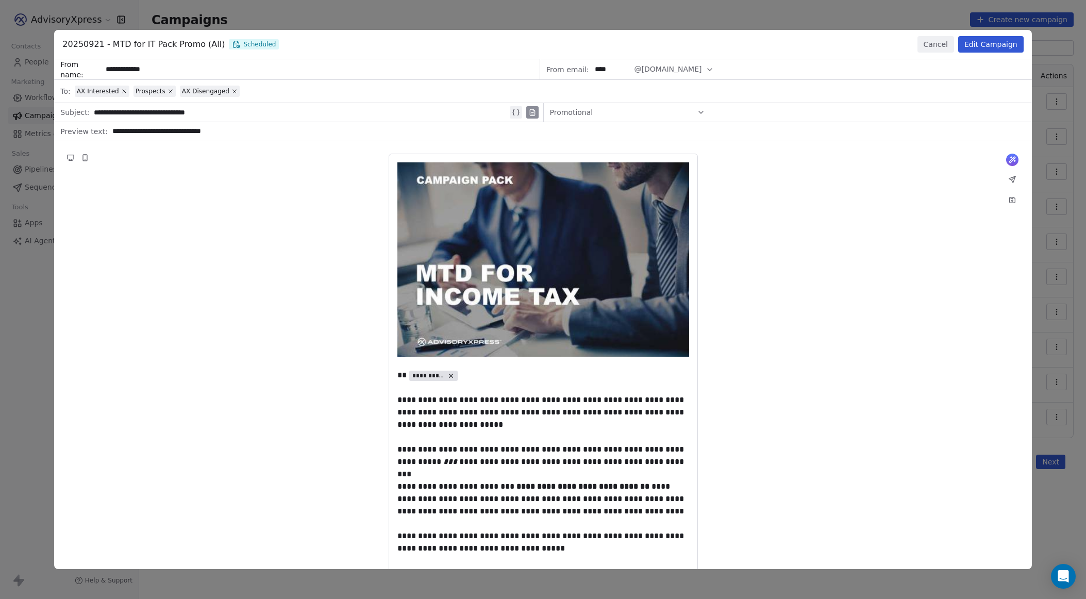
click at [938, 42] on button "Cancel" at bounding box center [935, 44] width 37 height 16
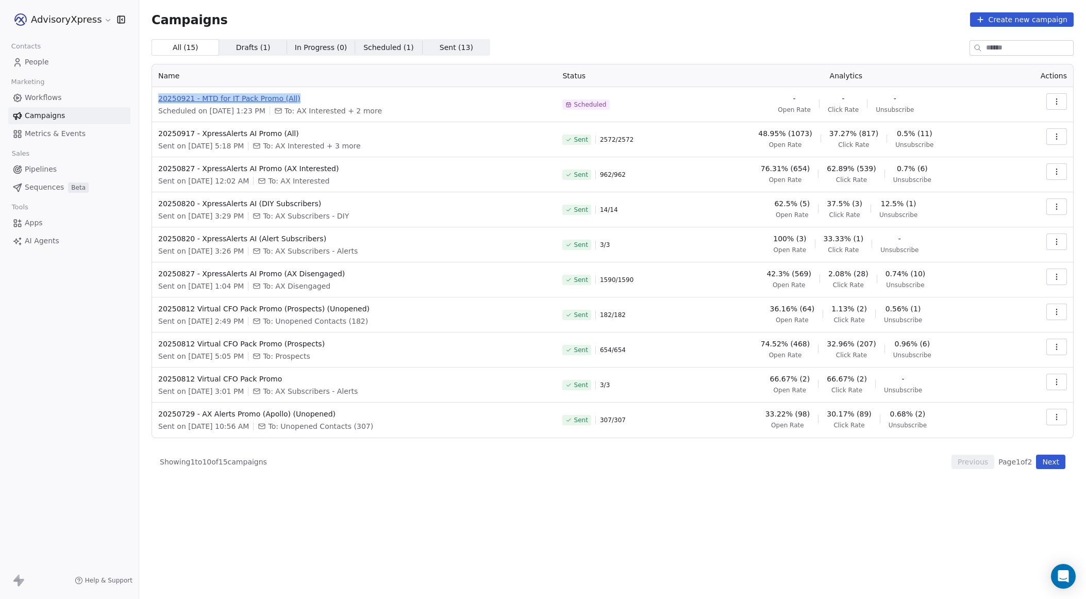
copy span "20250921 - MTD for IT Pack Promo (All)"
click at [1063, 575] on icon "Open Intercom Messenger" at bounding box center [1063, 576] width 12 height 13
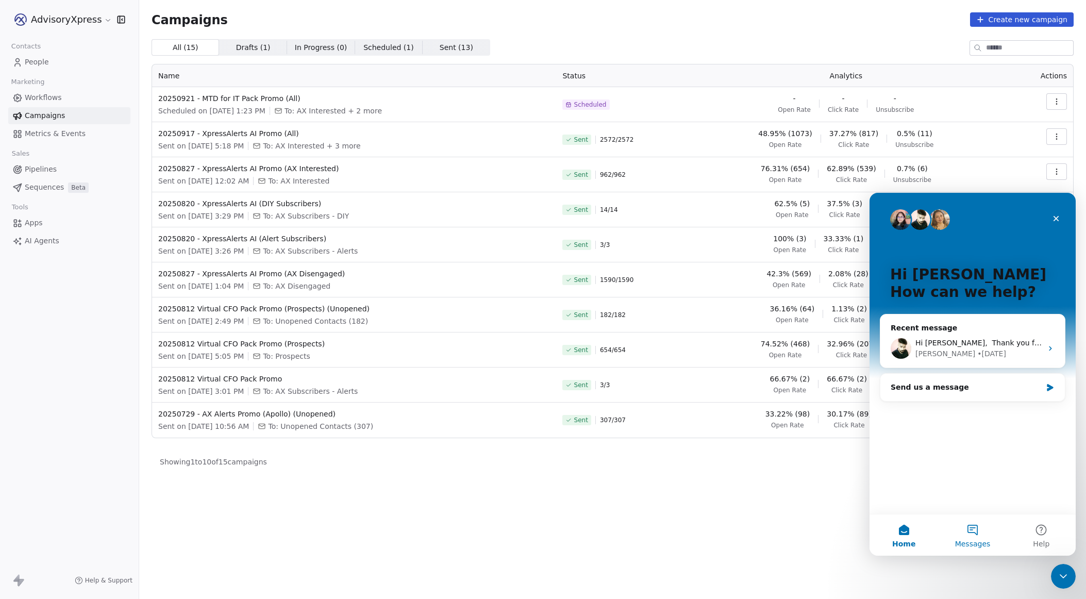
click at [971, 534] on button "Messages" at bounding box center [972, 534] width 69 height 41
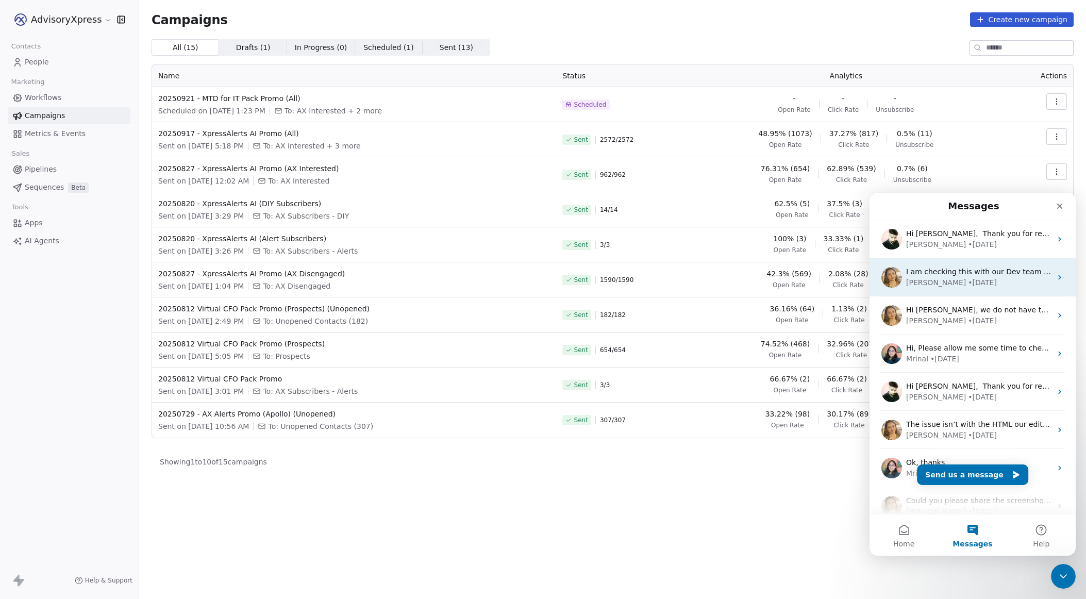
click at [983, 282] on div "[PERSON_NAME] • [DATE]" at bounding box center [978, 282] width 145 height 11
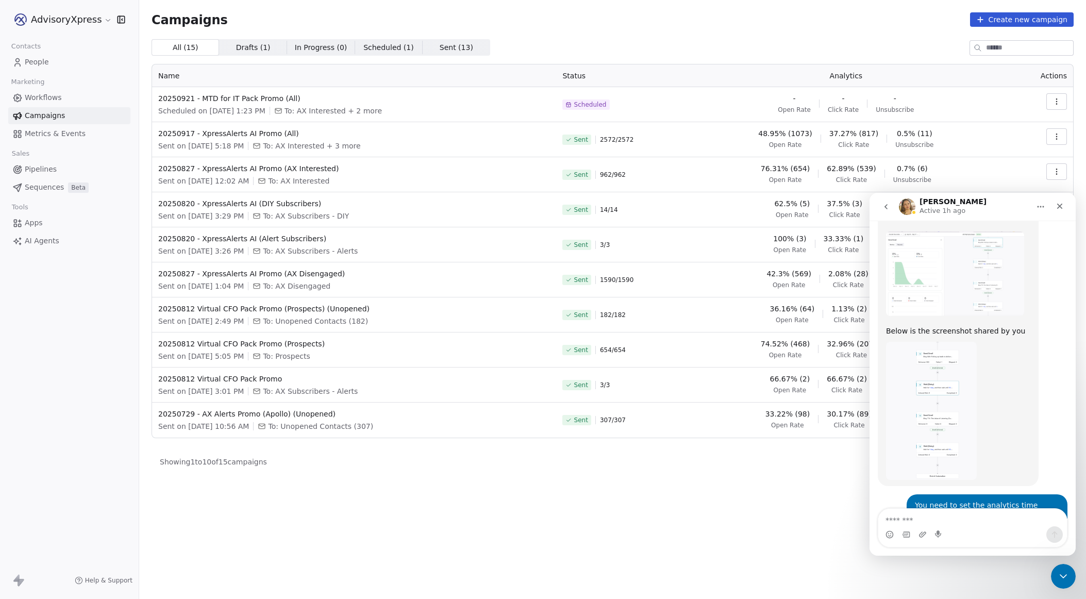
scroll to position [1234, 0]
type textarea "**********"
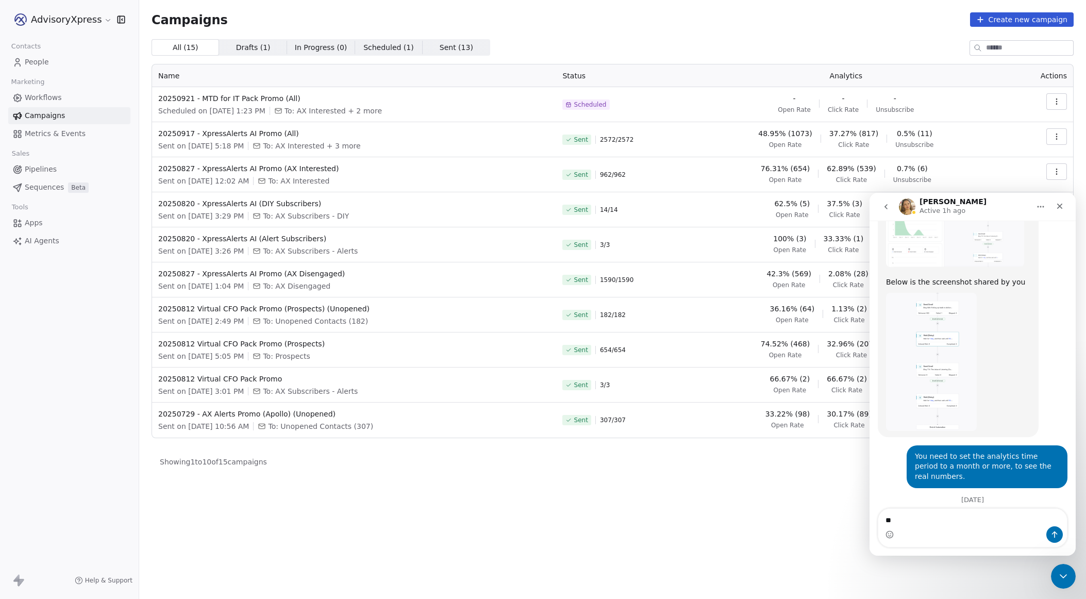
type textarea "***"
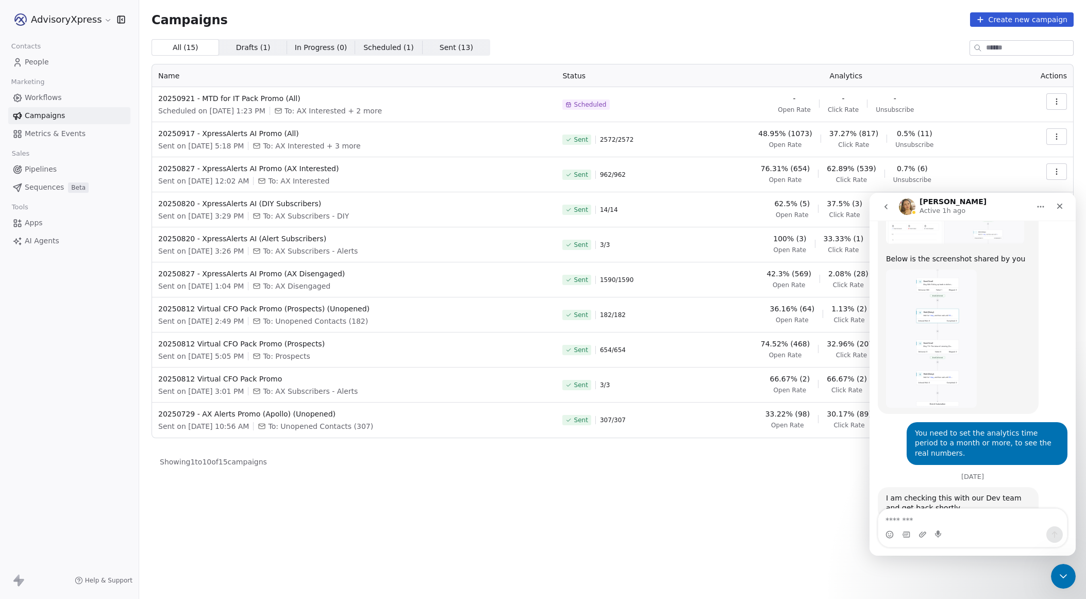
click at [42, 184] on span "Sequences" at bounding box center [44, 187] width 39 height 11
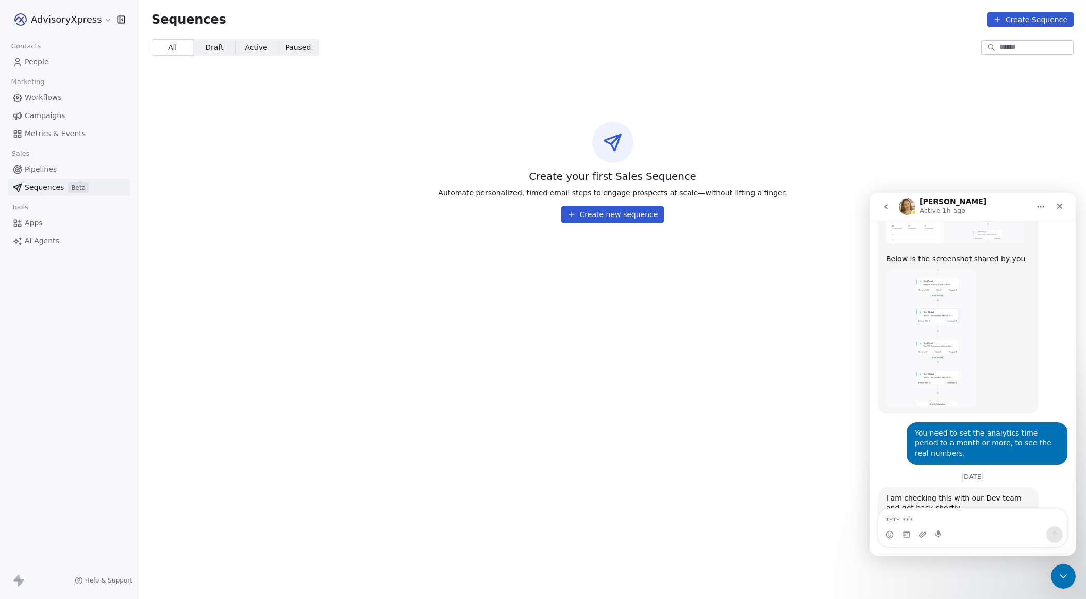
click at [40, 166] on span "Pipelines" at bounding box center [41, 169] width 32 height 11
